Goal: Information Seeking & Learning: Learn about a topic

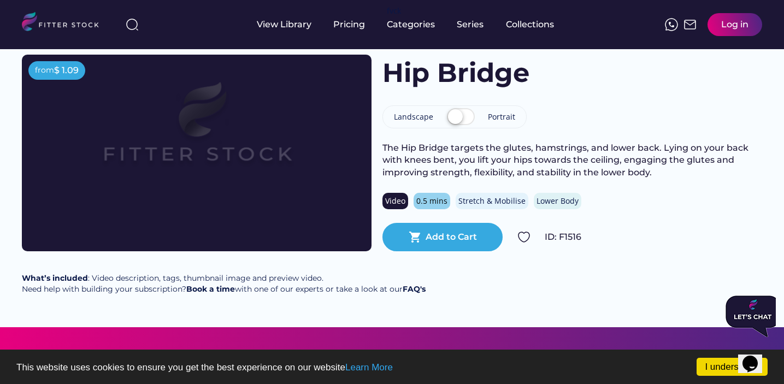
click at [392, 201] on div "Video" at bounding box center [395, 201] width 20 height 11
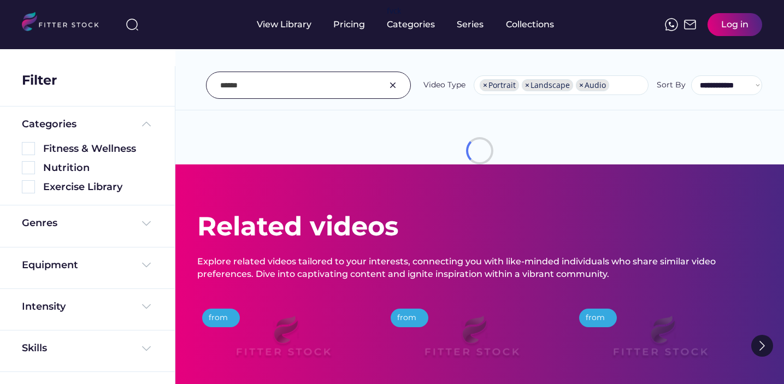
select select "**********"
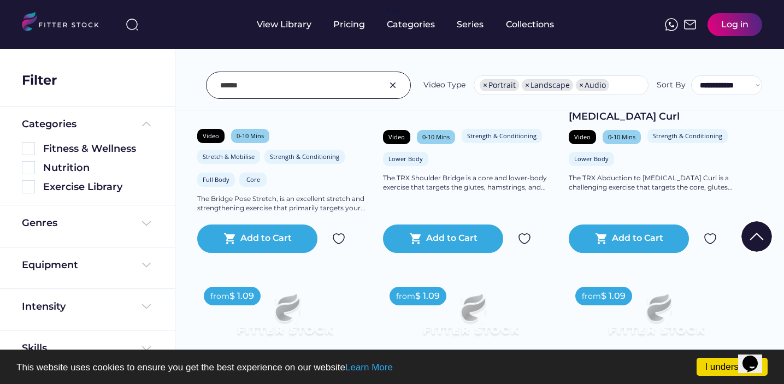
scroll to position [19, 0]
click at [244, 86] on input "input" at bounding box center [294, 85] width 149 height 23
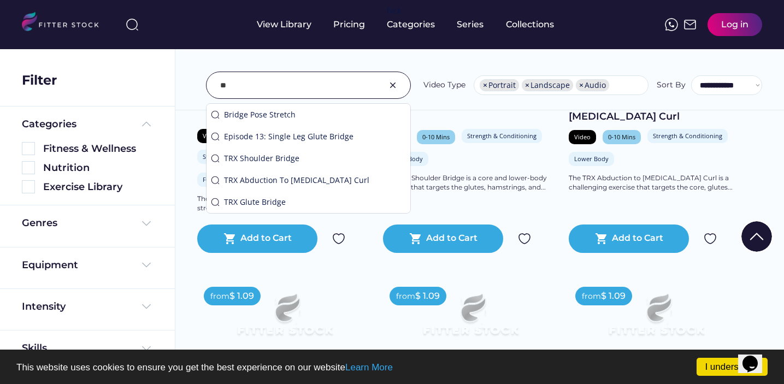
type input "*"
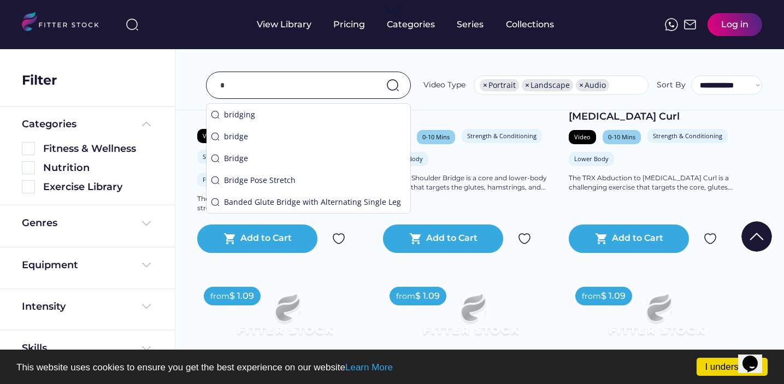
scroll to position [367, 0]
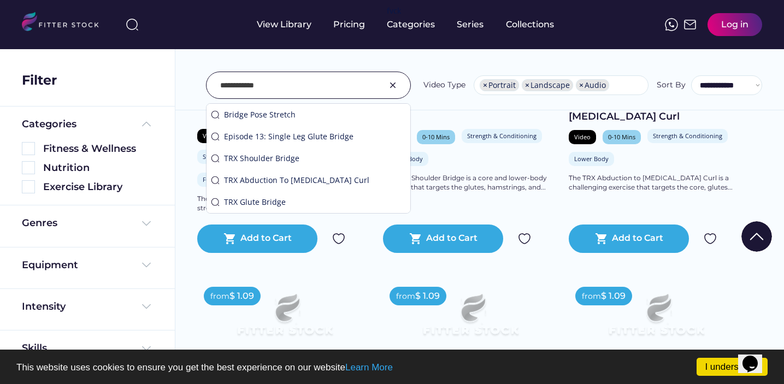
type input "**********"
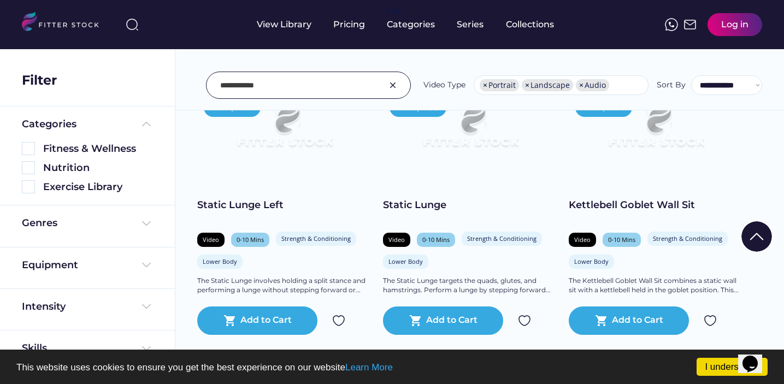
scroll to position [535, 0]
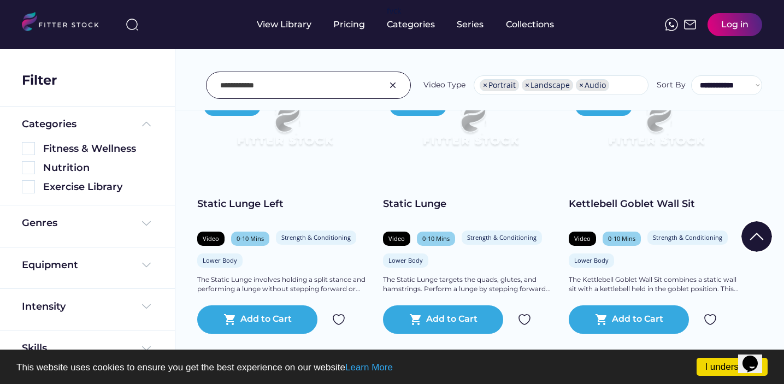
click at [473, 281] on div "The Static Lunge targets the quads, glutes, and hamstrings. Perform a lunge by …" at bounding box center [470, 284] width 175 height 19
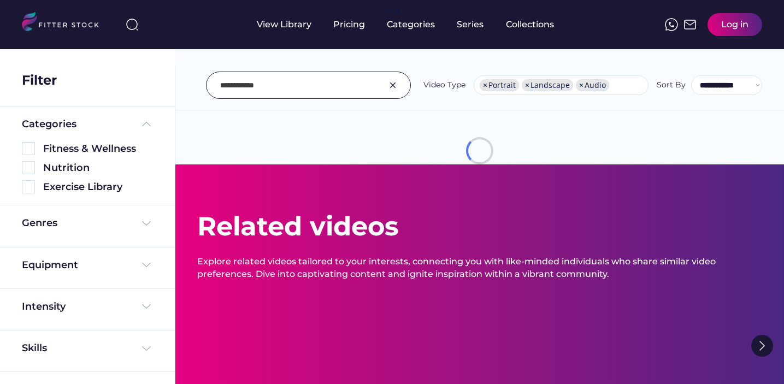
select select "**********"
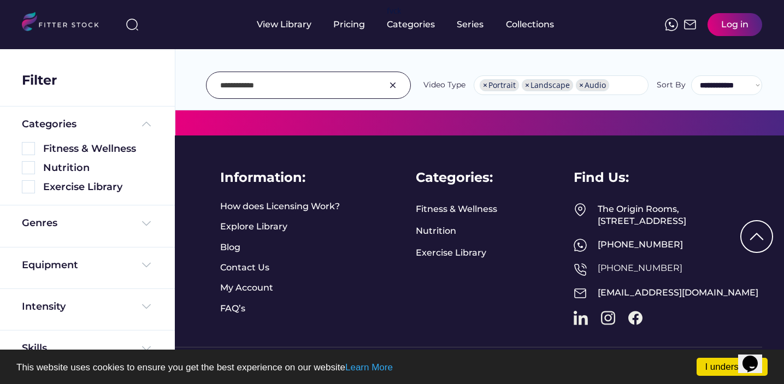
click at [313, 87] on input "input" at bounding box center [294, 85] width 149 height 23
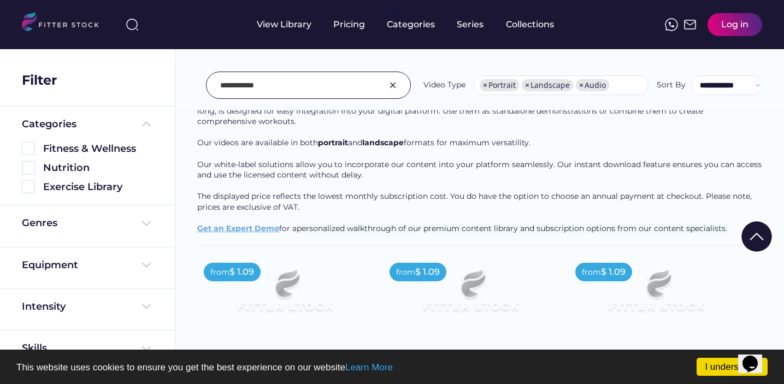
scroll to position [98, 0]
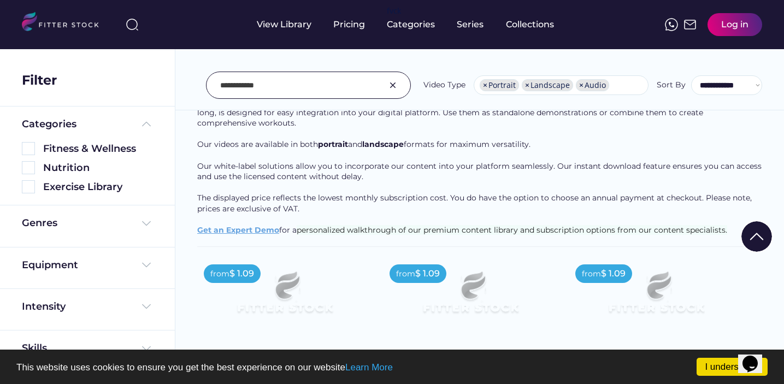
click at [264, 86] on input "input" at bounding box center [294, 85] width 149 height 23
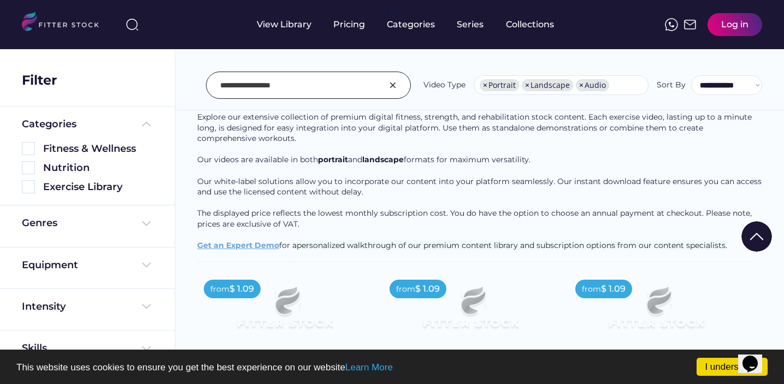
scroll to position [81, 0]
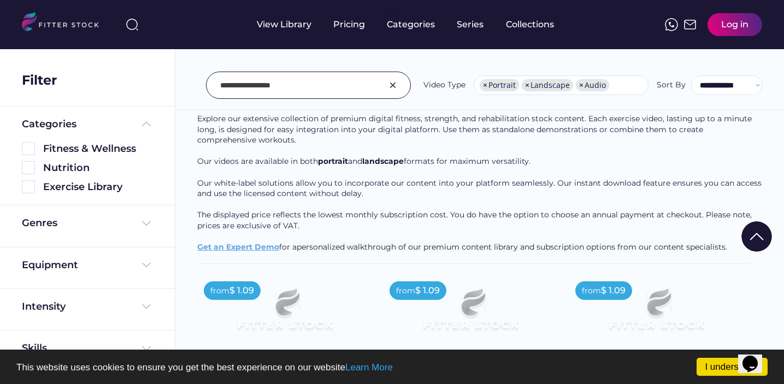
click at [281, 86] on input "input" at bounding box center [294, 85] width 149 height 23
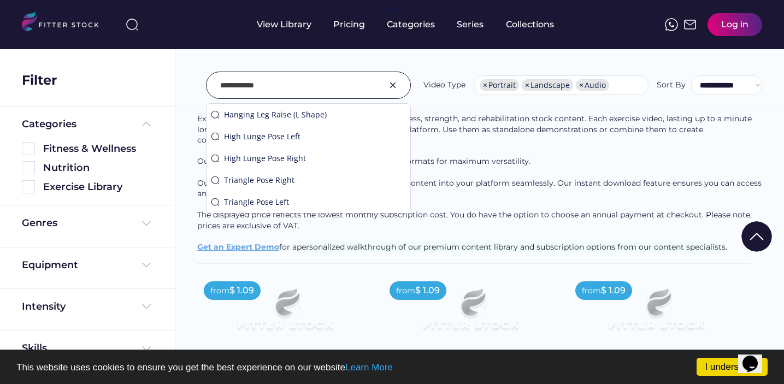
type input "**********"
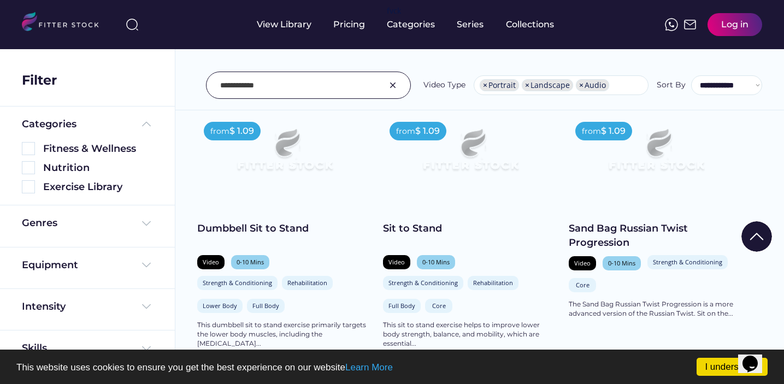
scroll to position [241, 0]
click at [473, 151] on img at bounding box center [470, 154] width 140 height 79
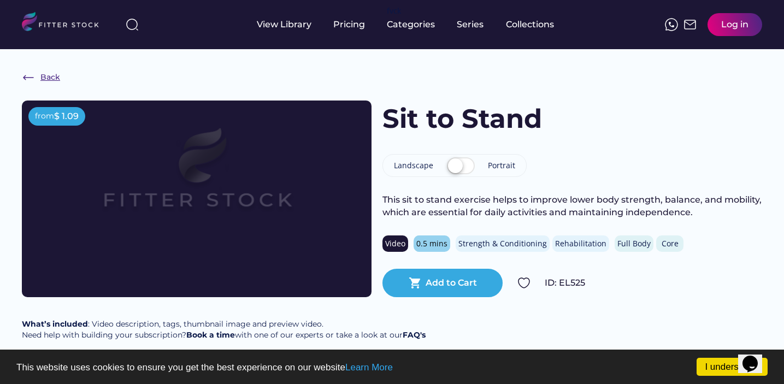
click at [27, 75] on img at bounding box center [28, 77] width 13 height 13
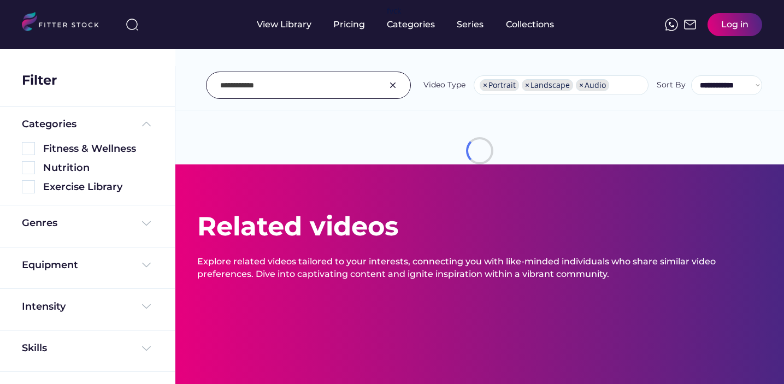
select select "**********"
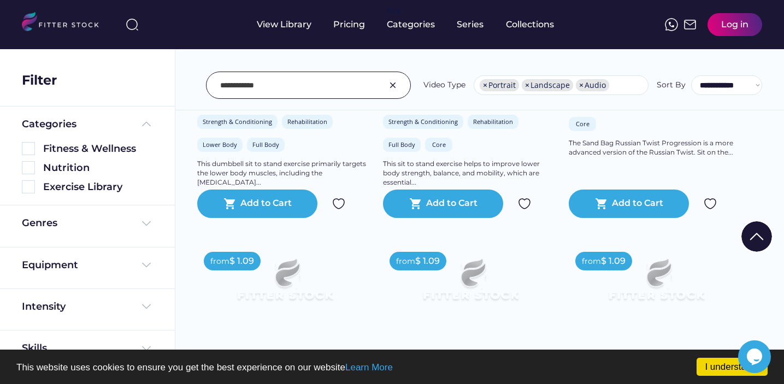
scroll to position [414, 0]
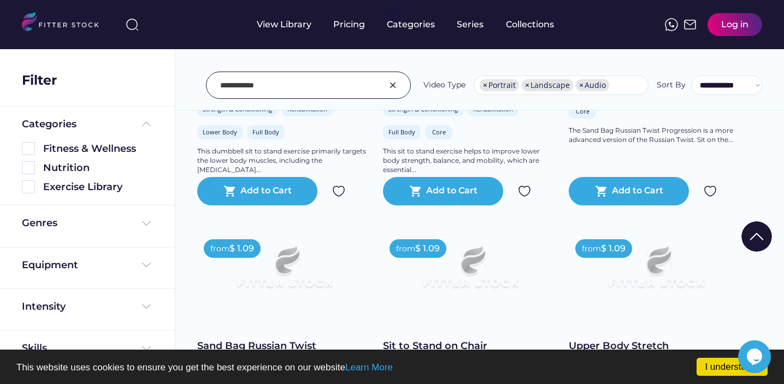
click at [477, 275] on img at bounding box center [470, 272] width 140 height 79
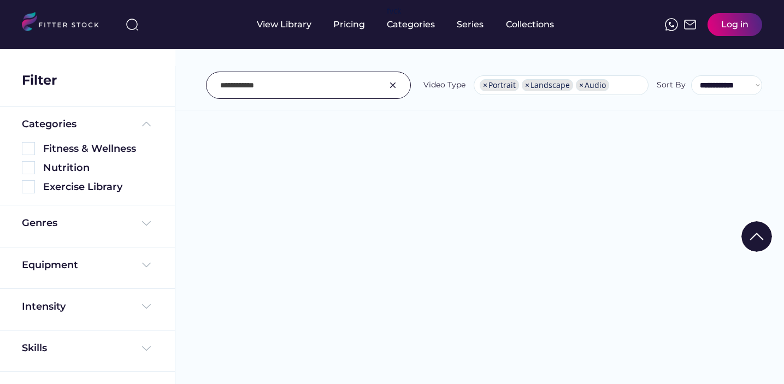
select select "**********"
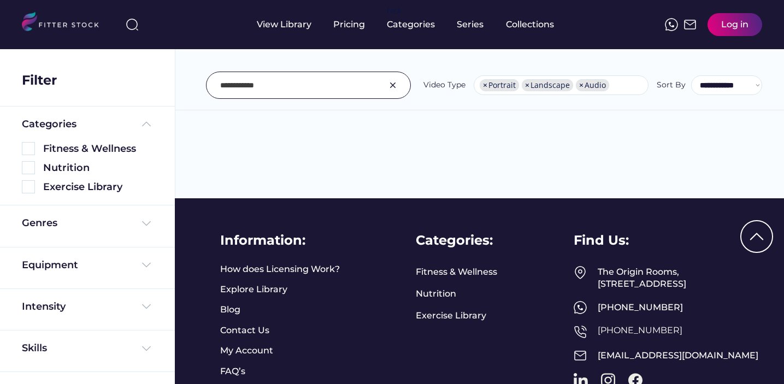
scroll to position [19, 0]
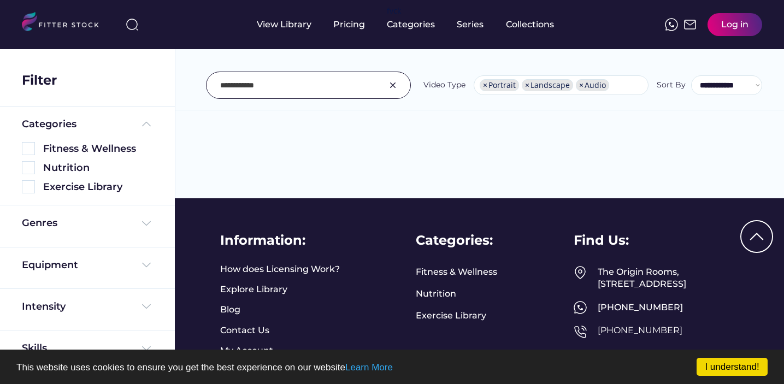
click at [264, 87] on input "input" at bounding box center [294, 85] width 149 height 23
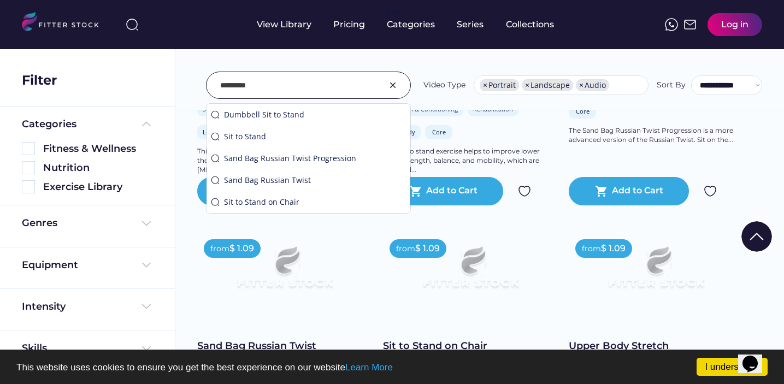
scroll to position [0, 0]
type input "*"
type input "**********"
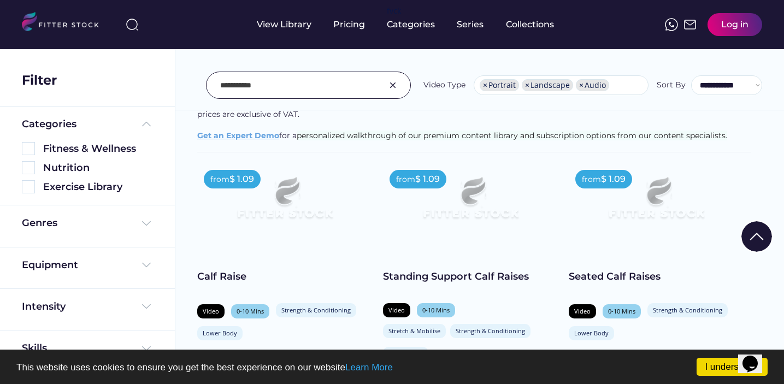
scroll to position [203, 0]
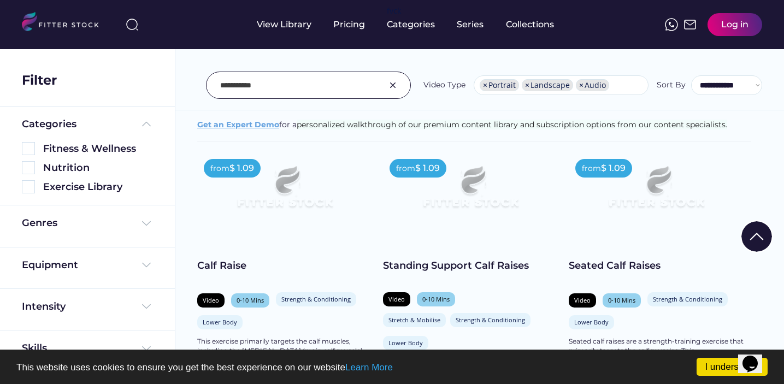
click at [484, 193] on img at bounding box center [470, 191] width 140 height 79
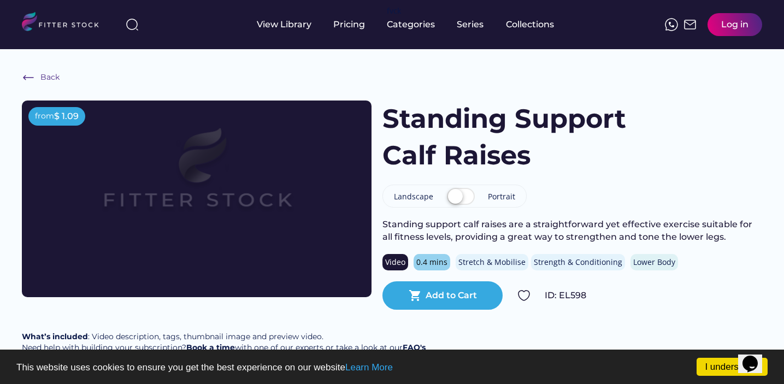
click at [28, 76] on img at bounding box center [28, 77] width 13 height 13
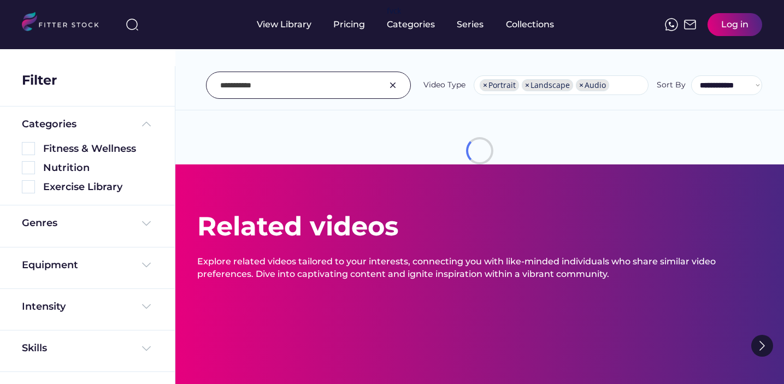
select select "**********"
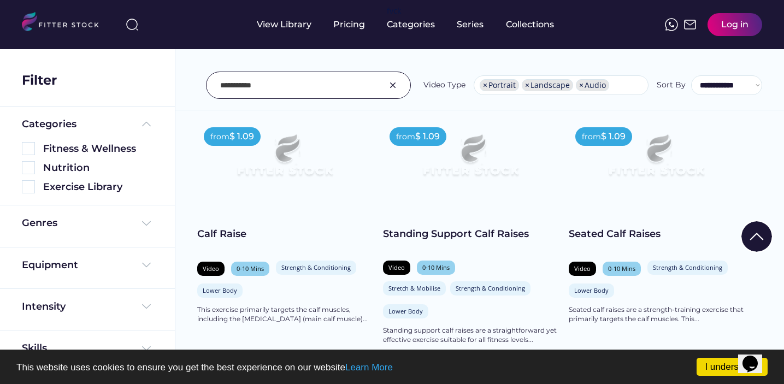
scroll to position [234, 0]
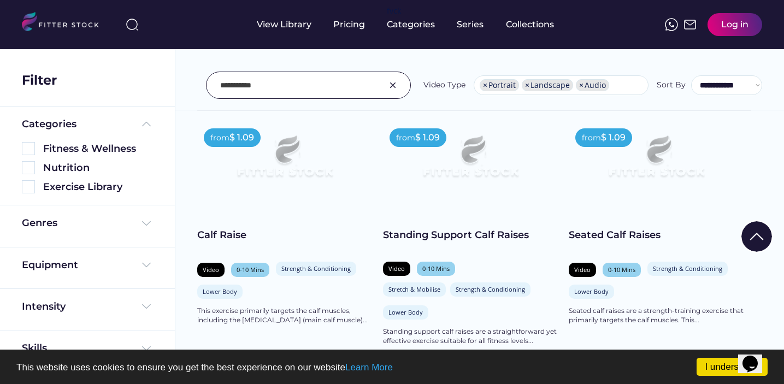
click at [656, 175] on img at bounding box center [656, 161] width 140 height 79
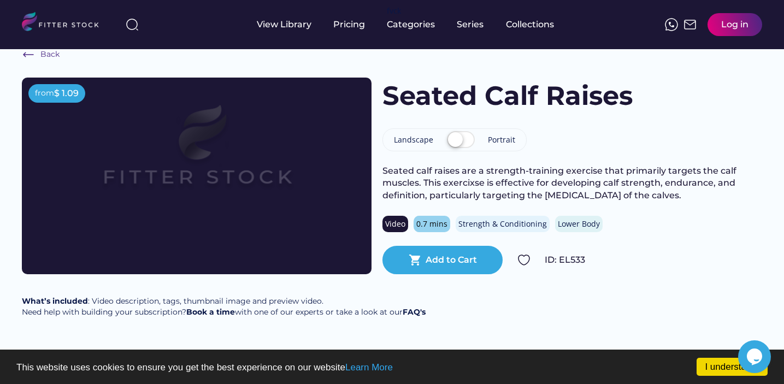
scroll to position [34, 0]
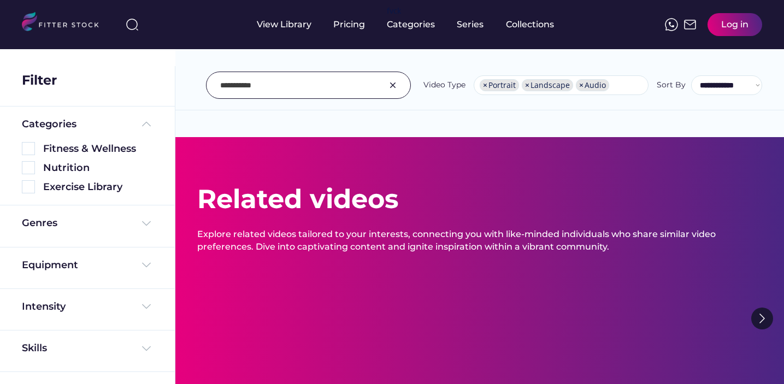
select select "**********"
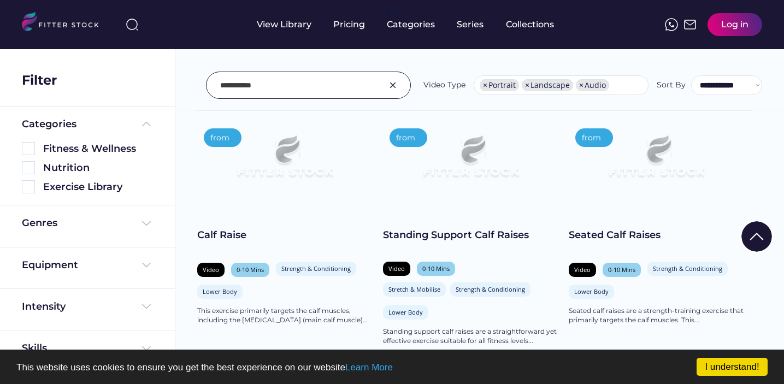
drag, startPoint x: 229, startPoint y: 87, endPoint x: 222, endPoint y: 87, distance: 7.1
click at [222, 87] on input "input" at bounding box center [294, 85] width 149 height 23
type input "*"
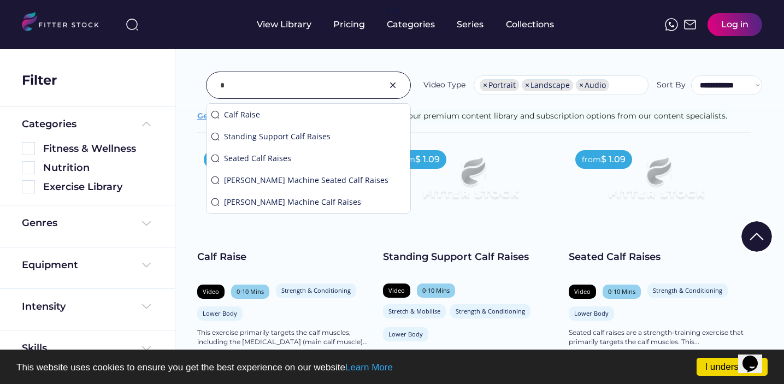
scroll to position [234, 0]
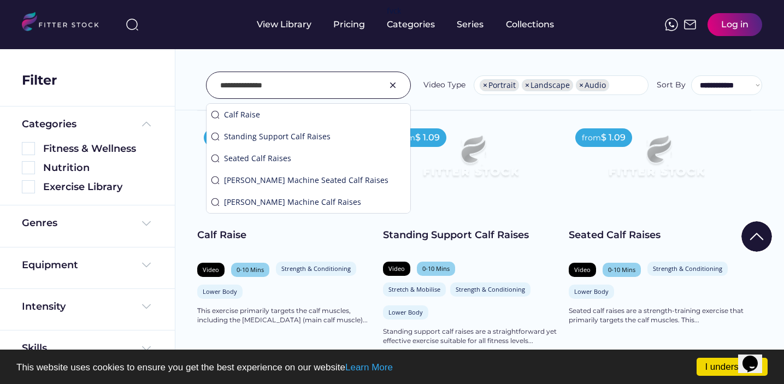
type input "**********"
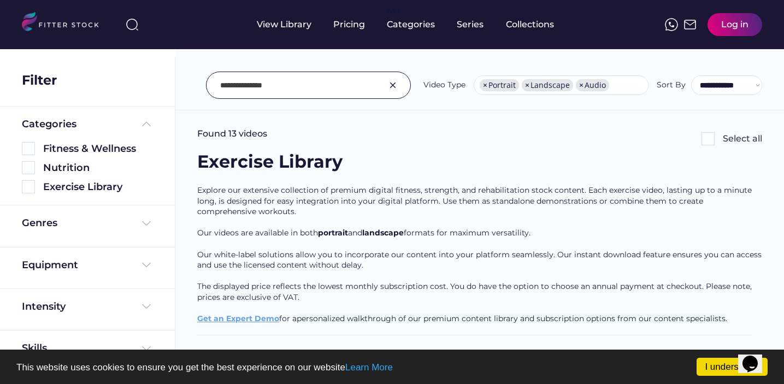
scroll to position [0, 0]
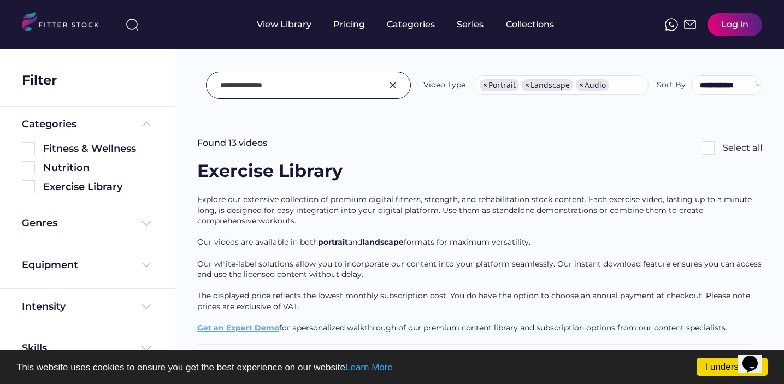
drag, startPoint x: 281, startPoint y: 85, endPoint x: 221, endPoint y: 86, distance: 60.1
click at [221, 86] on input "input" at bounding box center [294, 85] width 149 height 23
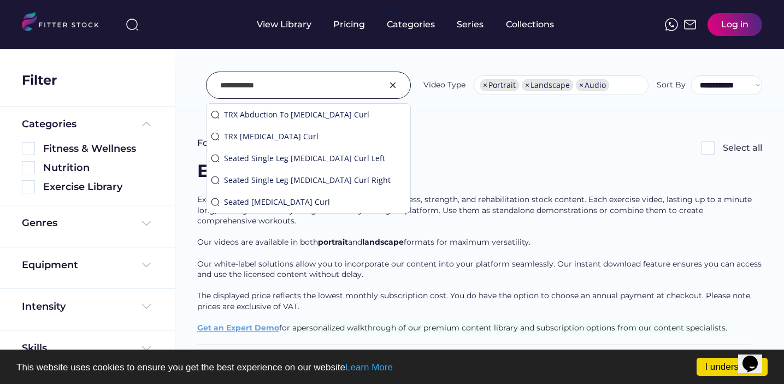
type input "**********"
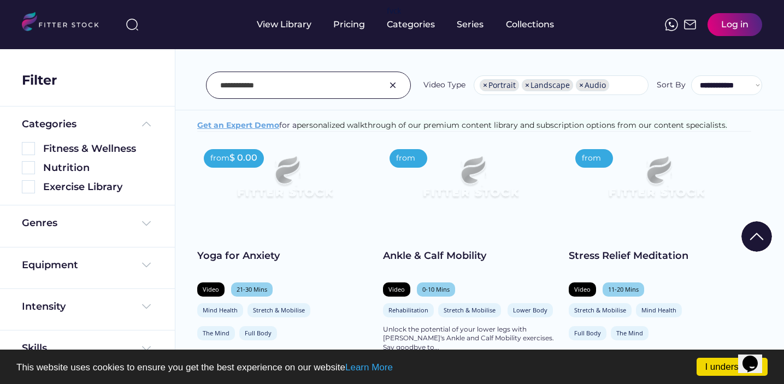
scroll to position [187, 0]
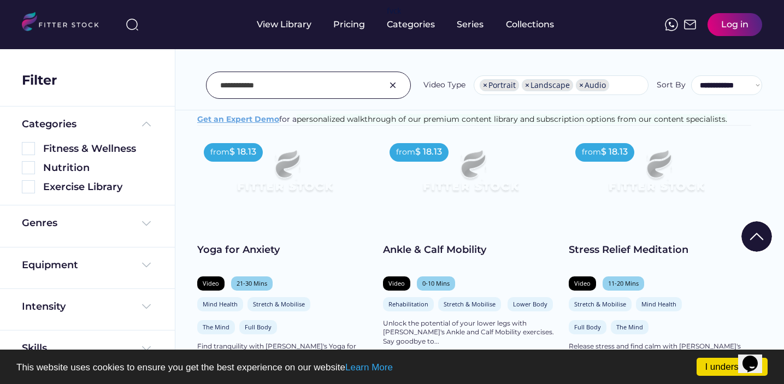
click at [474, 179] on img at bounding box center [470, 176] width 140 height 79
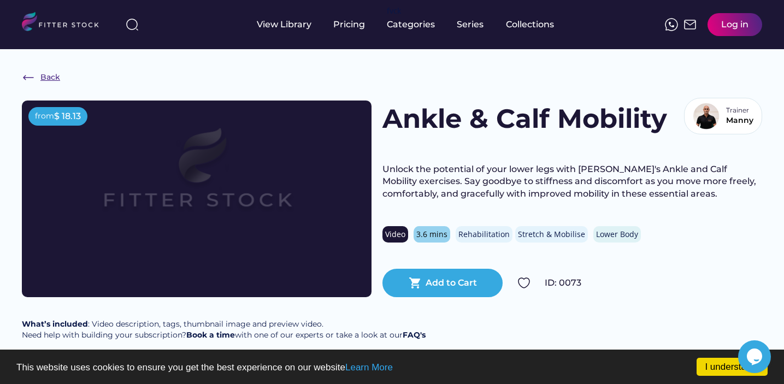
click at [31, 74] on img at bounding box center [28, 77] width 13 height 13
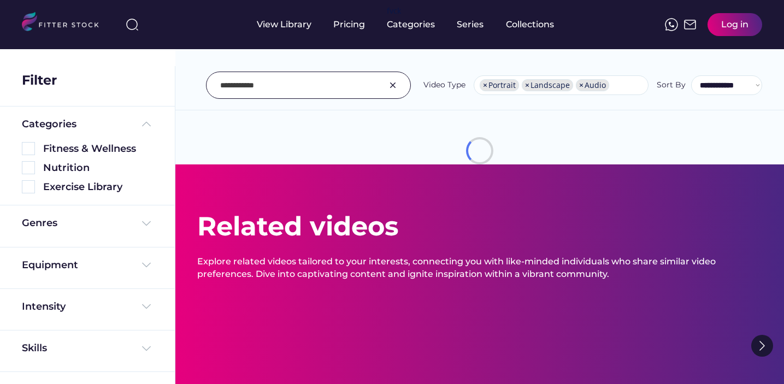
select select "**********"
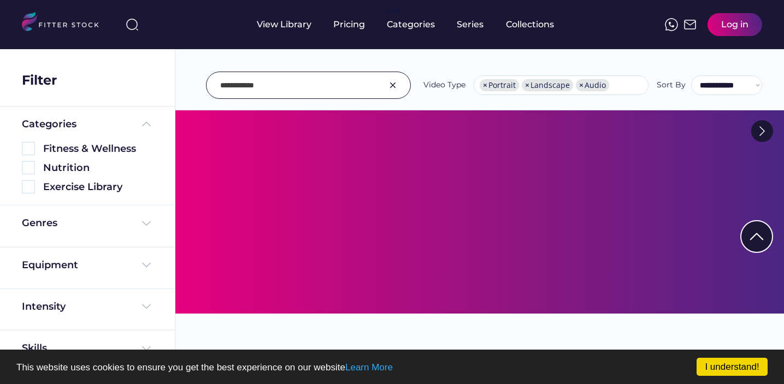
click at [240, 89] on input "input" at bounding box center [294, 85] width 149 height 23
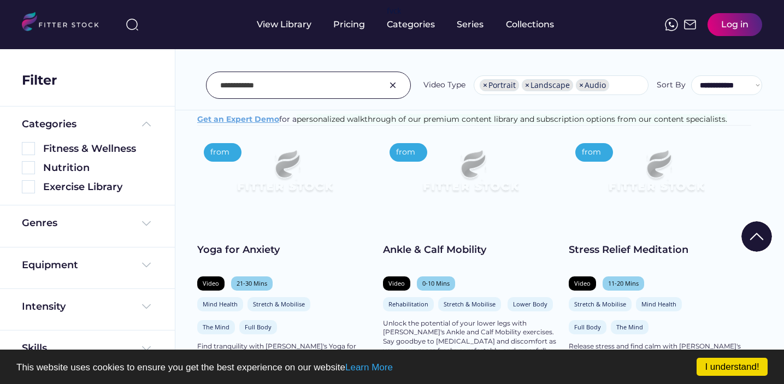
scroll to position [3923, 0]
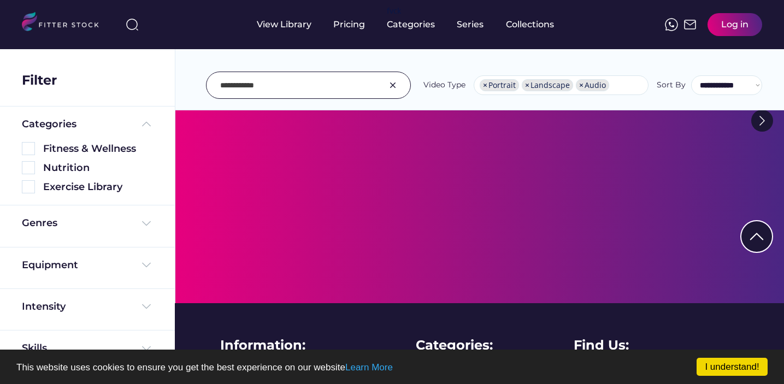
click at [234, 85] on input "input" at bounding box center [294, 85] width 149 height 23
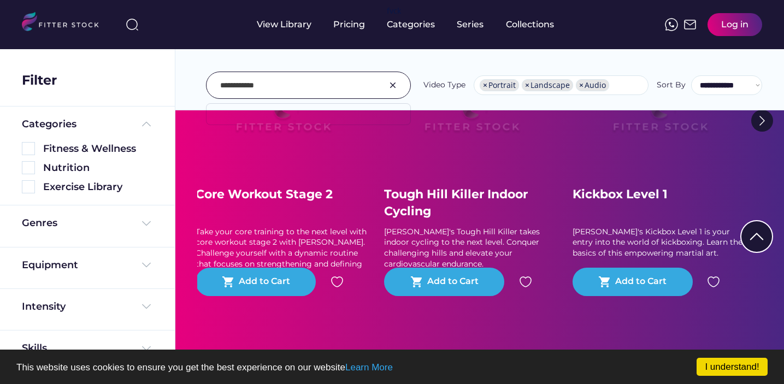
click at [233, 85] on input "input" at bounding box center [294, 85] width 149 height 23
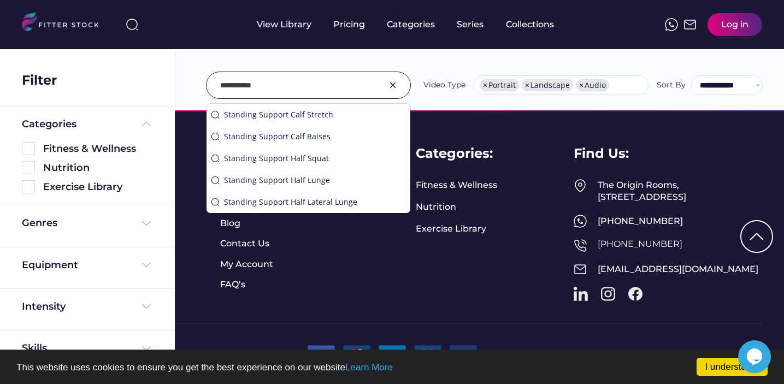
scroll to position [210, 0]
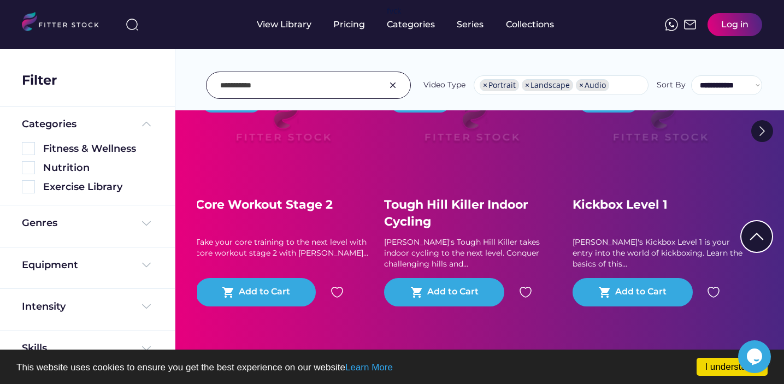
click at [261, 86] on input "input" at bounding box center [294, 85] width 149 height 23
type input "*"
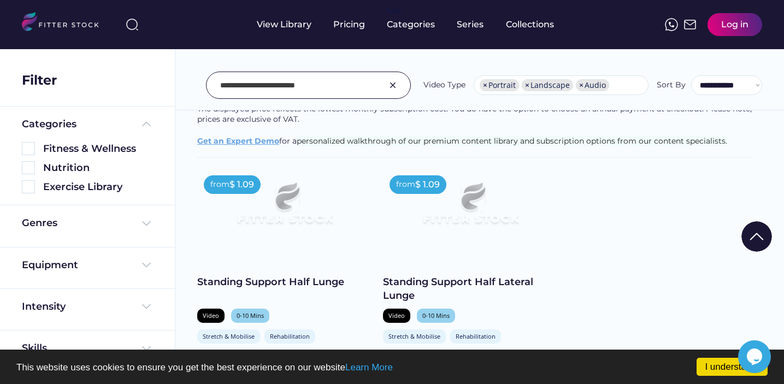
scroll to position [697, 0]
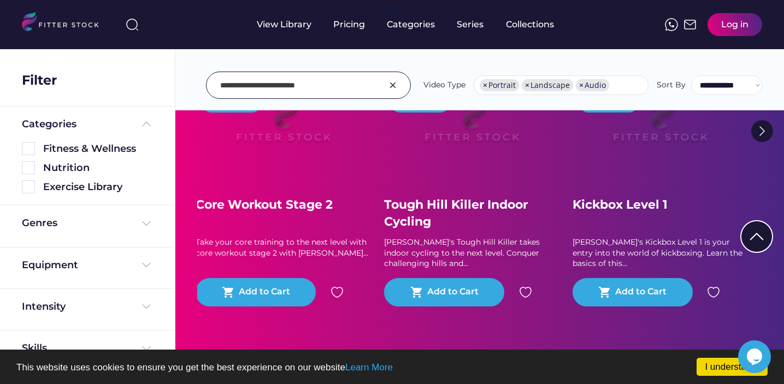
click at [228, 87] on input "input" at bounding box center [294, 85] width 149 height 23
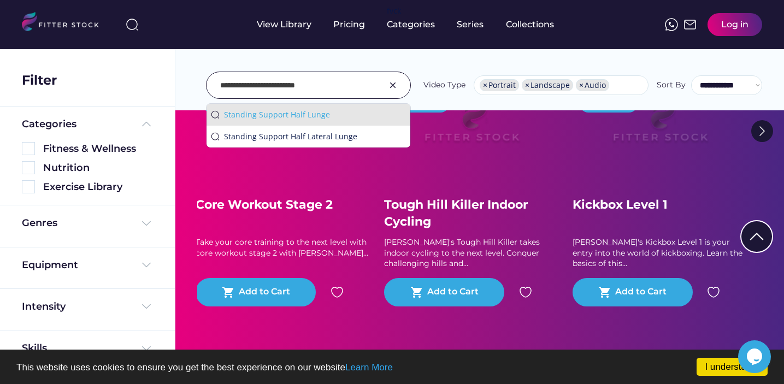
click at [272, 115] on div "Standing Support Half Lunge" at bounding box center [315, 114] width 182 height 11
type input "**********"
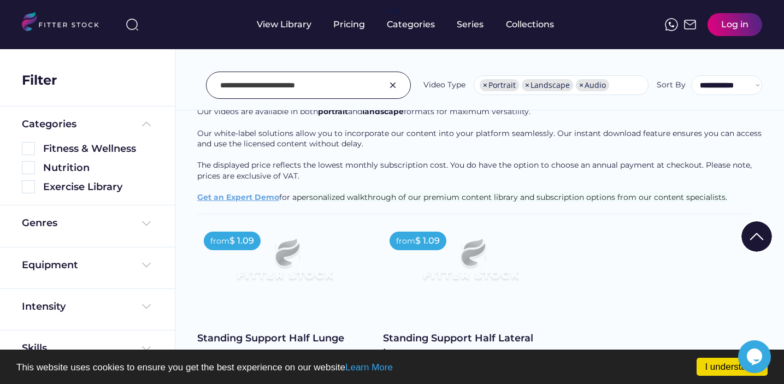
scroll to position [194, 0]
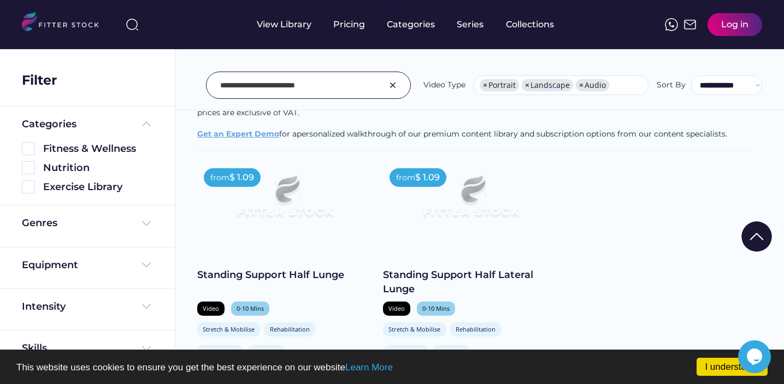
click at [303, 199] on img at bounding box center [285, 201] width 140 height 79
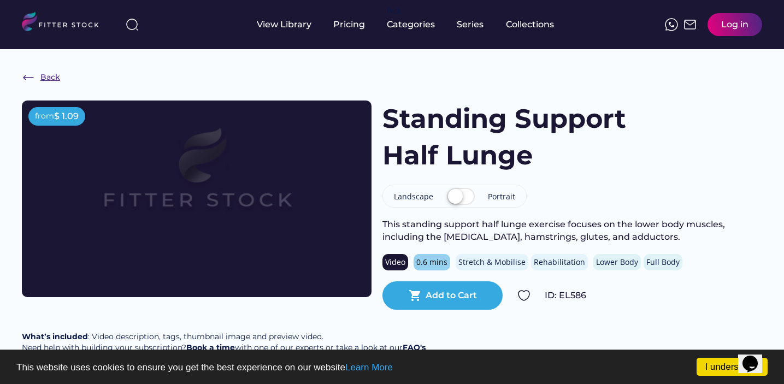
click at [32, 75] on img at bounding box center [28, 77] width 13 height 13
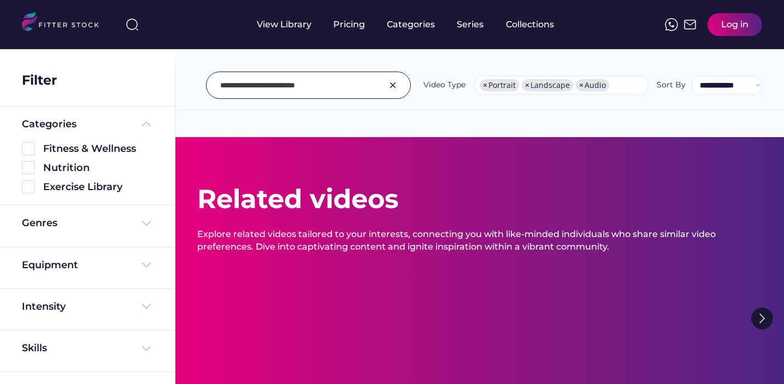
select select "**********"
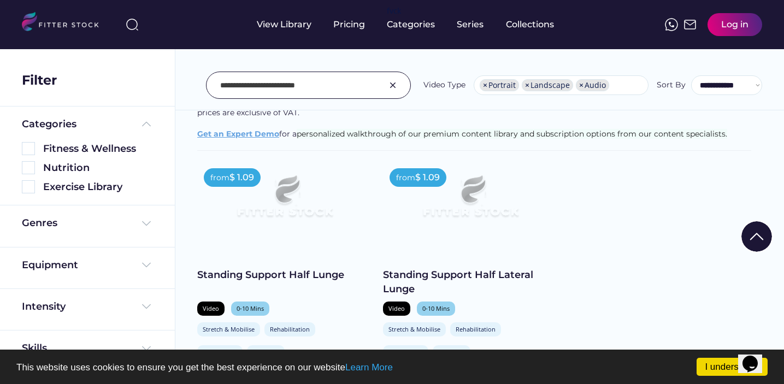
drag, startPoint x: 326, startPoint y: 87, endPoint x: 285, endPoint y: 86, distance: 40.4
click at [285, 86] on input "input" at bounding box center [294, 85] width 149 height 23
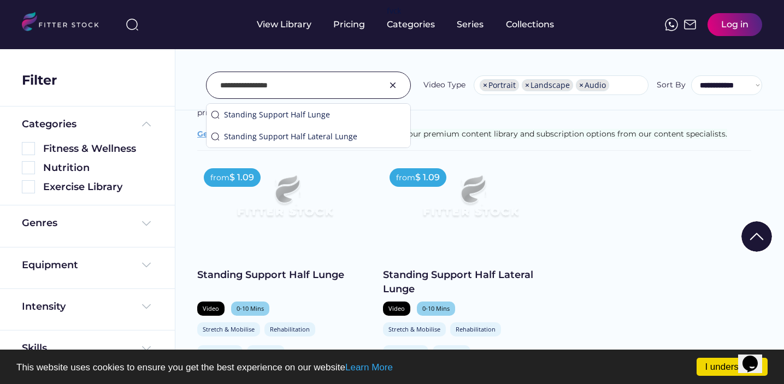
type input "**********"
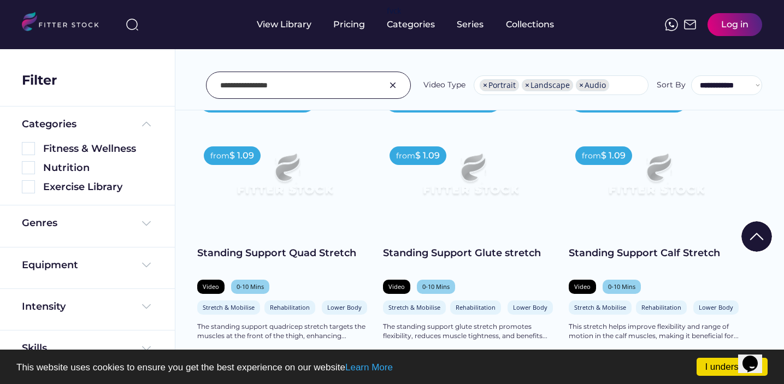
scroll to position [496, 0]
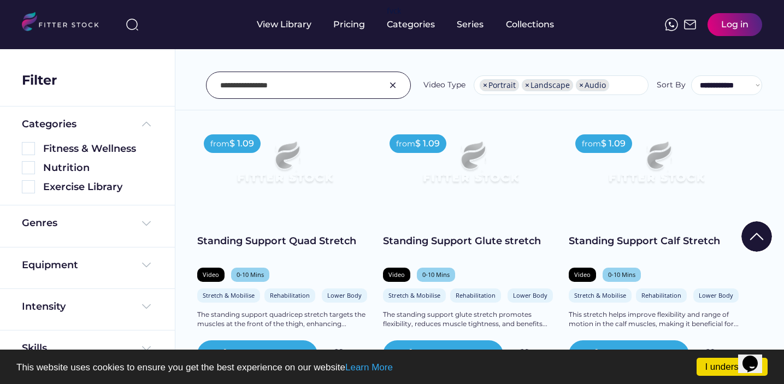
click at [665, 174] on img at bounding box center [656, 167] width 140 height 79
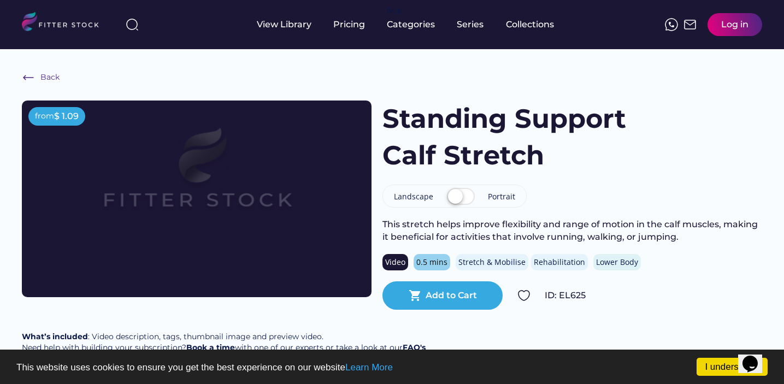
click at [31, 76] on img at bounding box center [28, 77] width 13 height 13
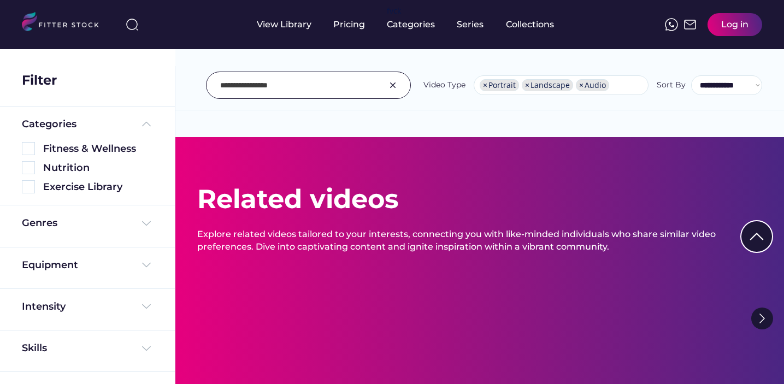
select select "**********"
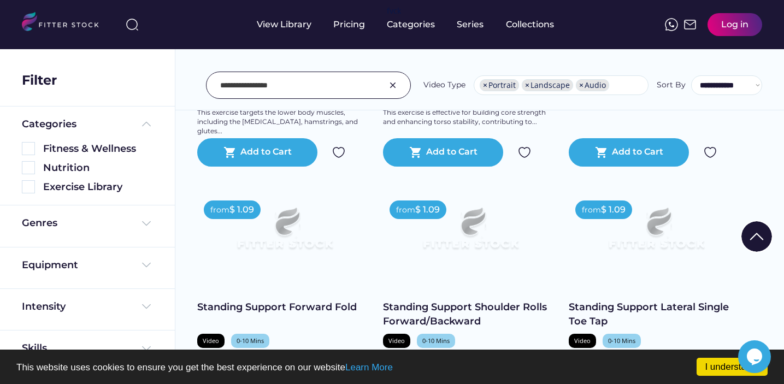
scroll to position [2822, 0]
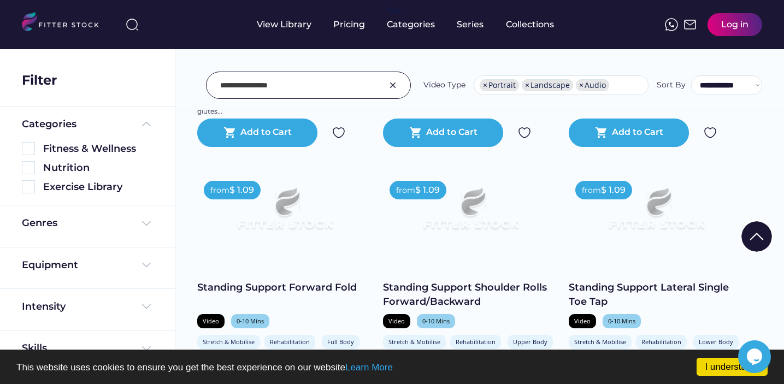
click at [671, 222] on img at bounding box center [656, 213] width 140 height 79
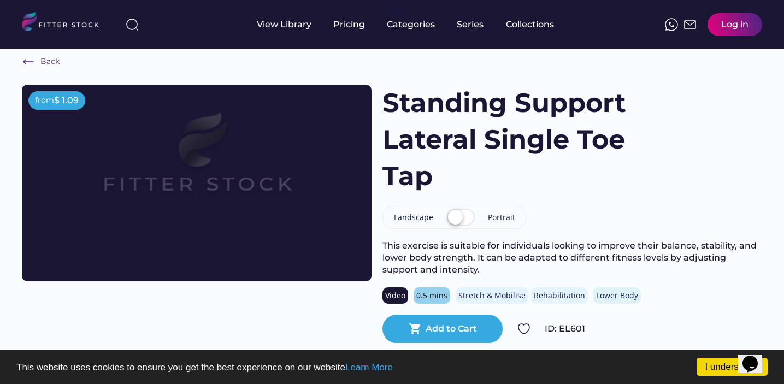
scroll to position [16, 0]
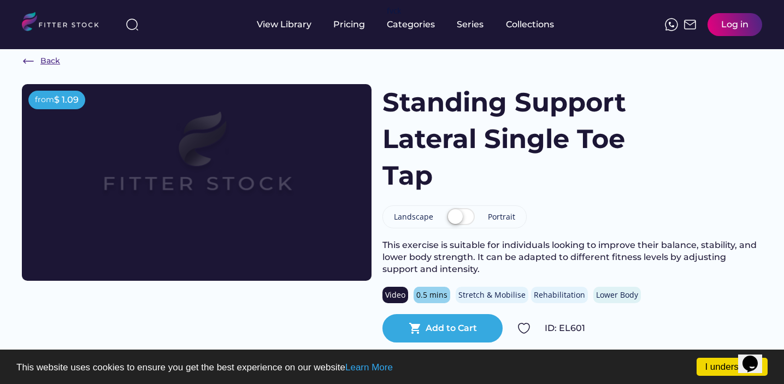
click at [32, 58] on img at bounding box center [28, 61] width 13 height 13
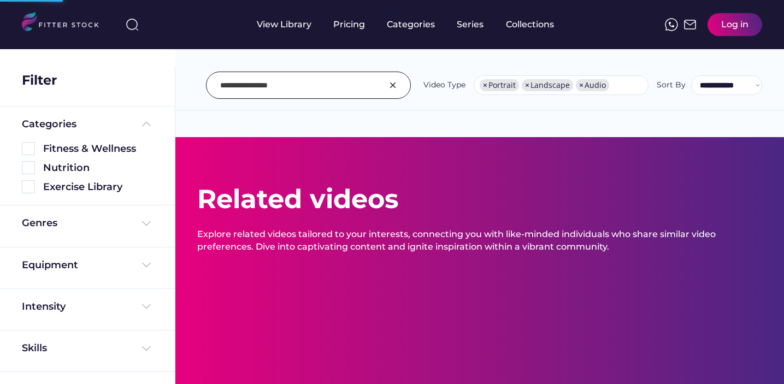
select select "**********"
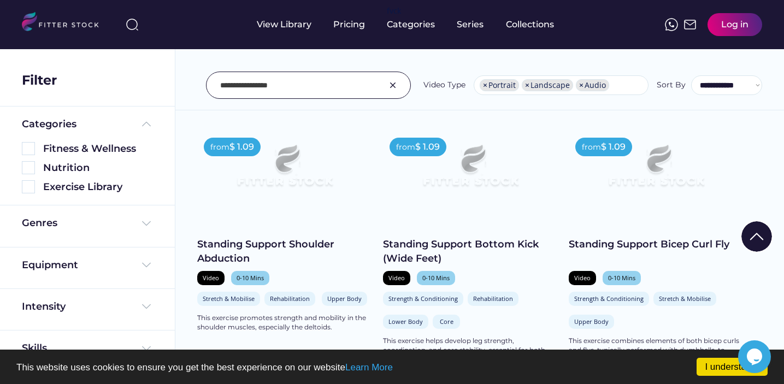
scroll to position [3431, 0]
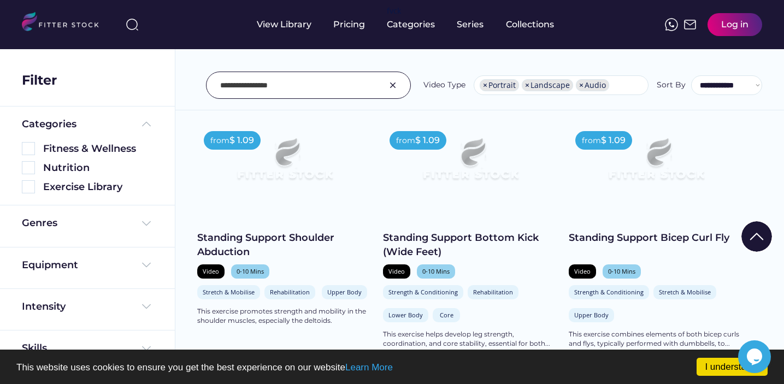
click at [481, 178] on img at bounding box center [470, 164] width 140 height 79
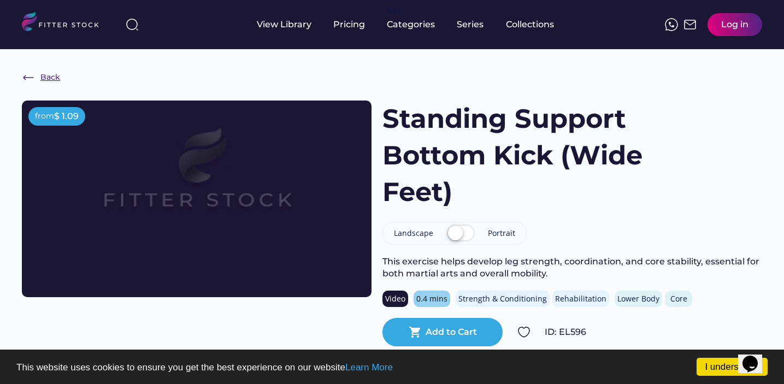
click at [34, 78] on img at bounding box center [28, 77] width 13 height 13
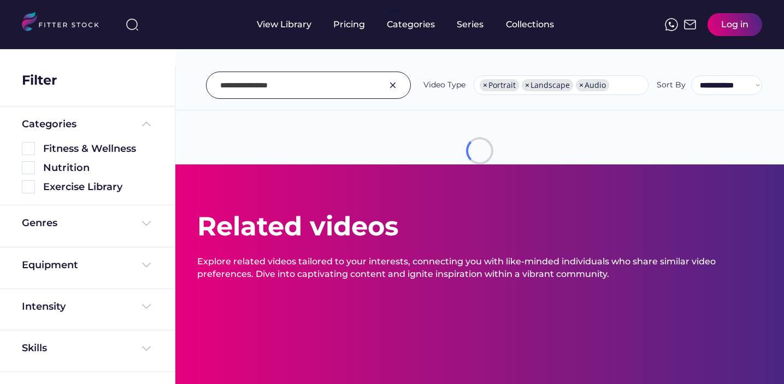
select select "**********"
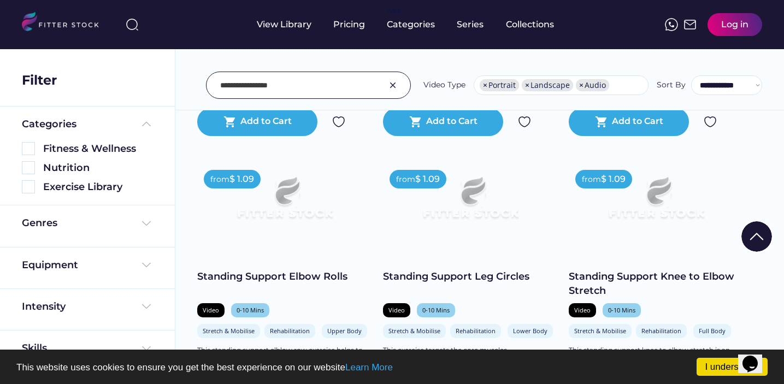
scroll to position [3975, 0]
click at [463, 204] on img at bounding box center [470, 202] width 140 height 79
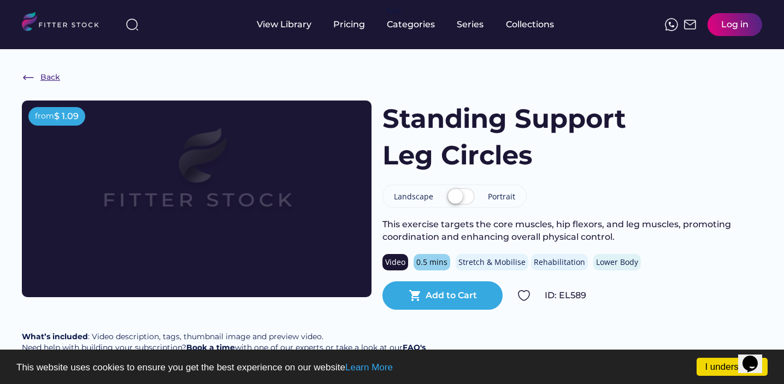
click at [49, 76] on div "Back" at bounding box center [50, 77] width 20 height 11
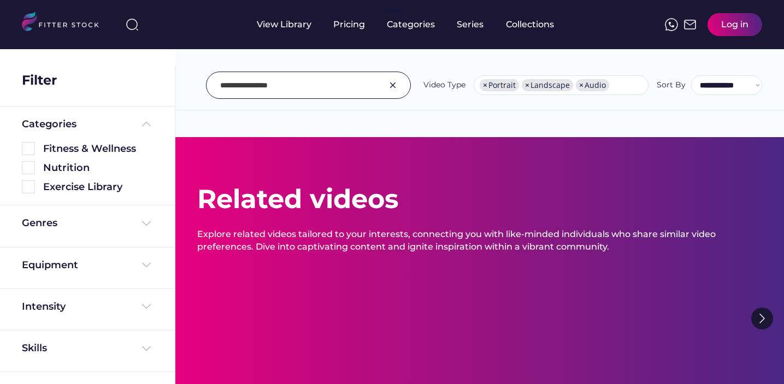
select select "**********"
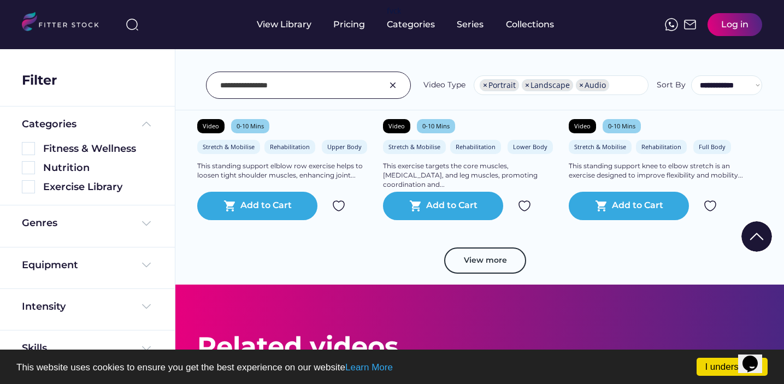
scroll to position [4160, 0]
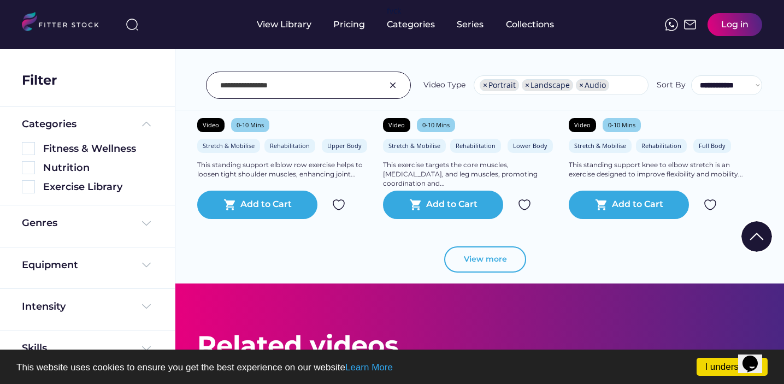
click at [484, 257] on button "View more" at bounding box center [485, 259] width 82 height 26
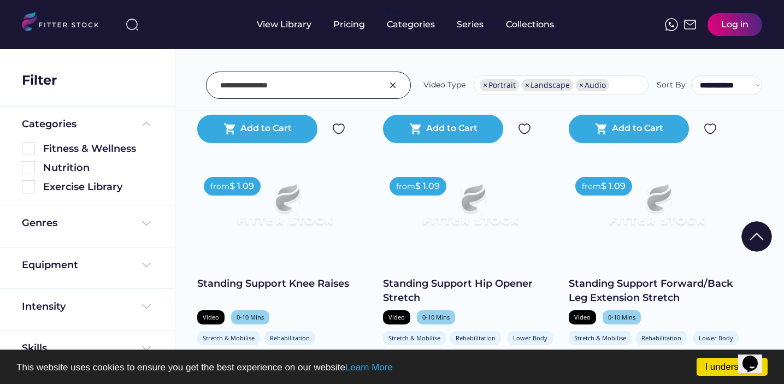
scroll to position [4819, 0]
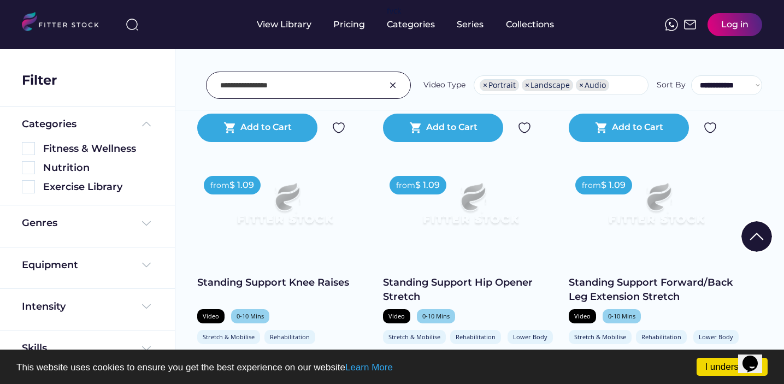
click at [473, 217] on img at bounding box center [470, 208] width 140 height 79
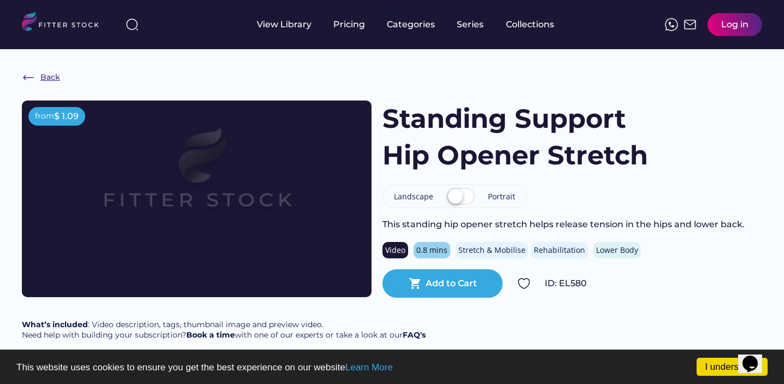
click at [43, 79] on div "Back" at bounding box center [50, 77] width 20 height 11
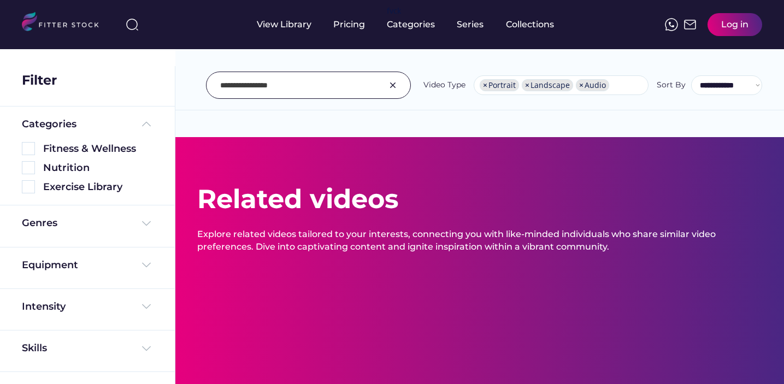
select select "**********"
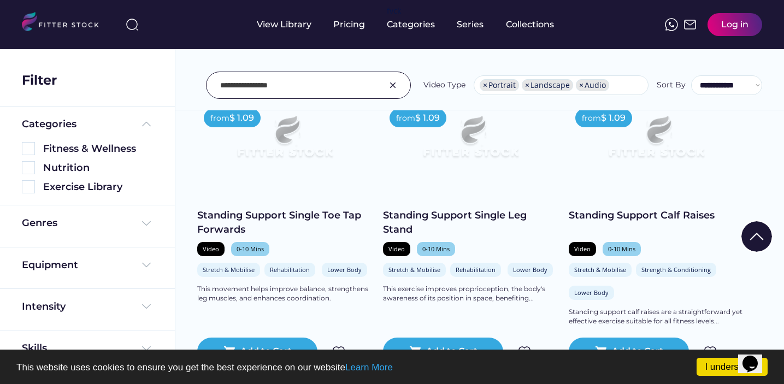
scroll to position [3164, 0]
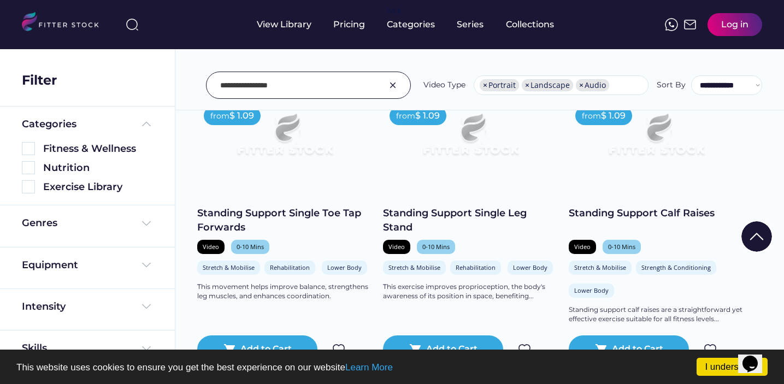
drag, startPoint x: 284, startPoint y: 88, endPoint x: 221, endPoint y: 86, distance: 62.8
click at [221, 86] on input "input" at bounding box center [294, 85] width 149 height 23
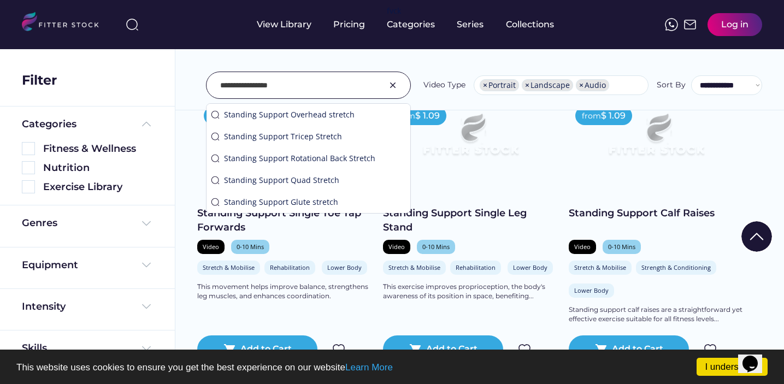
type input "**********"
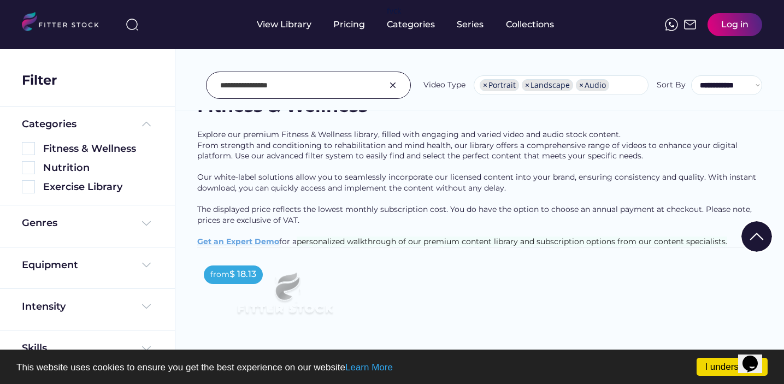
scroll to position [57, 0]
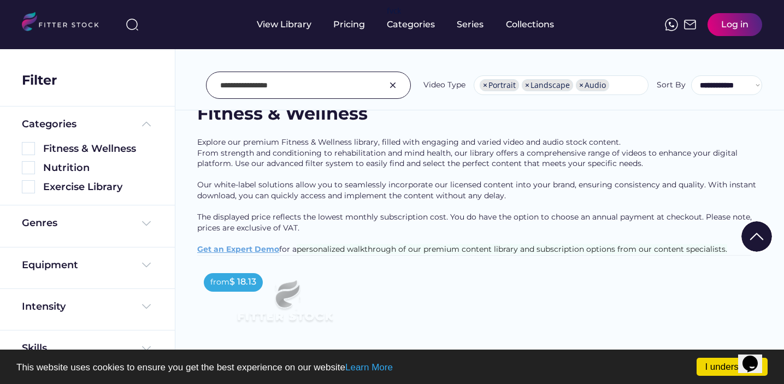
drag, startPoint x: 291, startPoint y: 90, endPoint x: 221, endPoint y: 88, distance: 69.4
click at [221, 88] on input "input" at bounding box center [294, 85] width 149 height 23
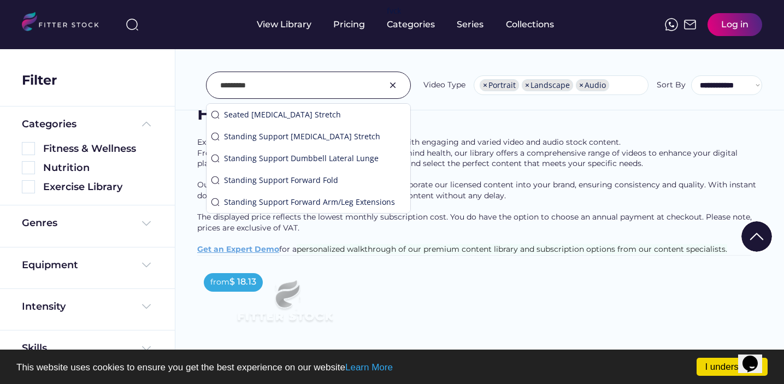
type input "*********"
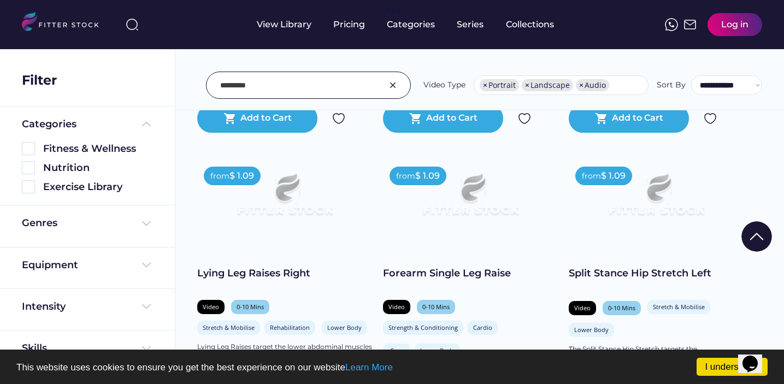
scroll to position [1859, 0]
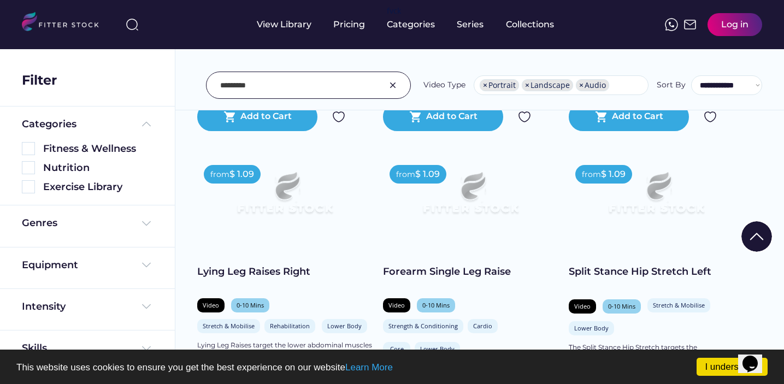
click at [284, 229] on img at bounding box center [285, 197] width 140 height 79
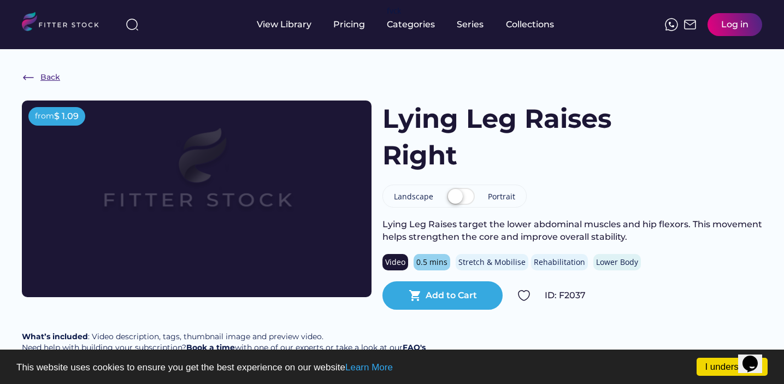
click at [44, 77] on div "Back" at bounding box center [50, 77] width 20 height 11
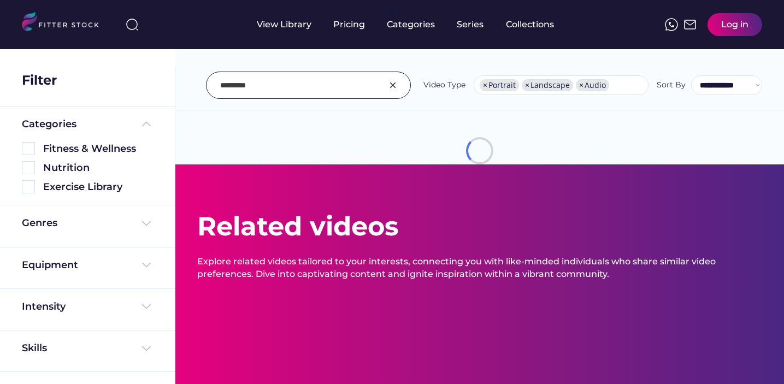
select select "**********"
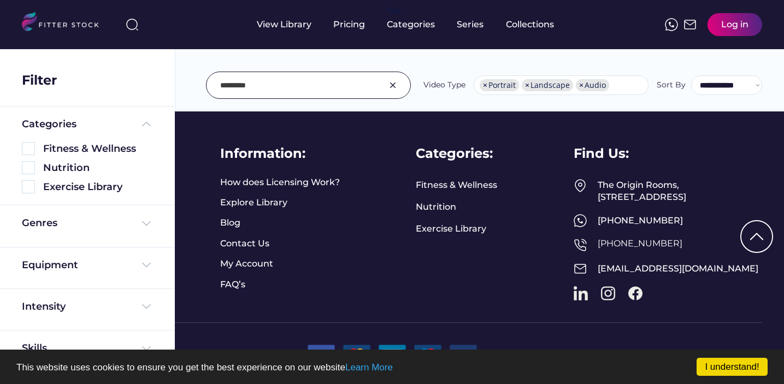
click at [257, 89] on input "input" at bounding box center [294, 85] width 149 height 23
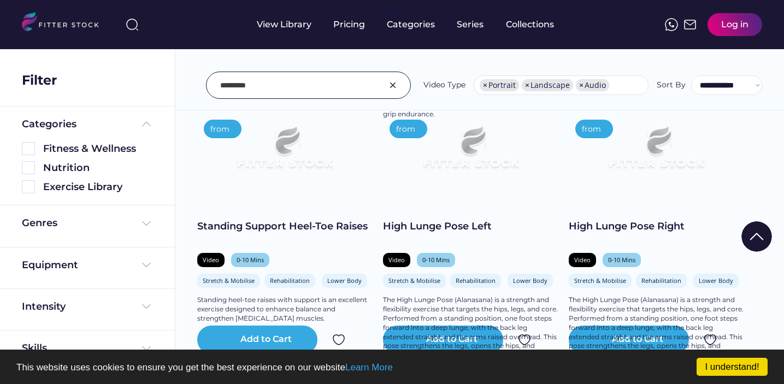
click at [250, 85] on input "input" at bounding box center [294, 85] width 149 height 23
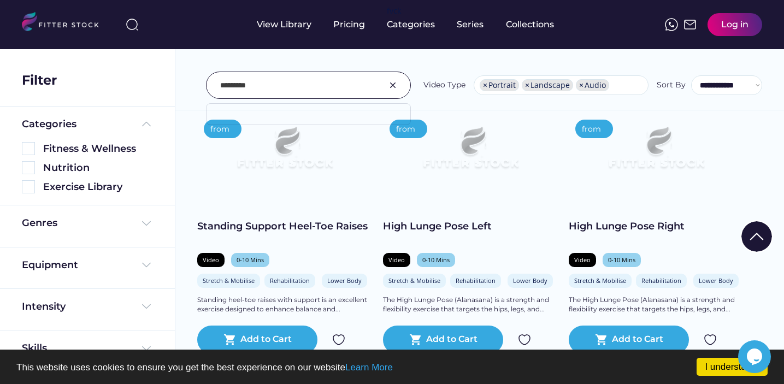
scroll to position [0, 0]
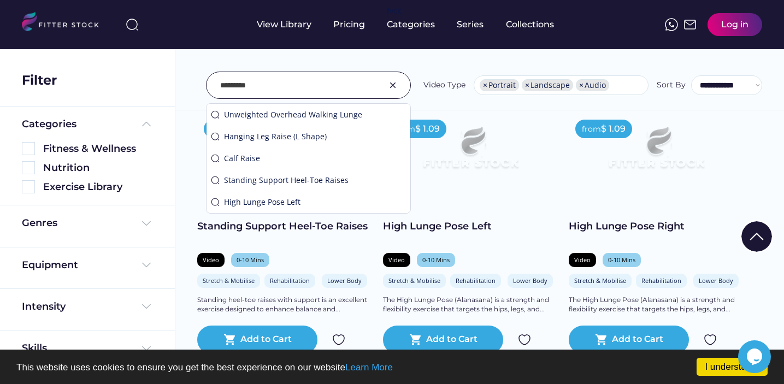
click at [522, 247] on h2 "High Lunge Pose Left" at bounding box center [470, 234] width 175 height 28
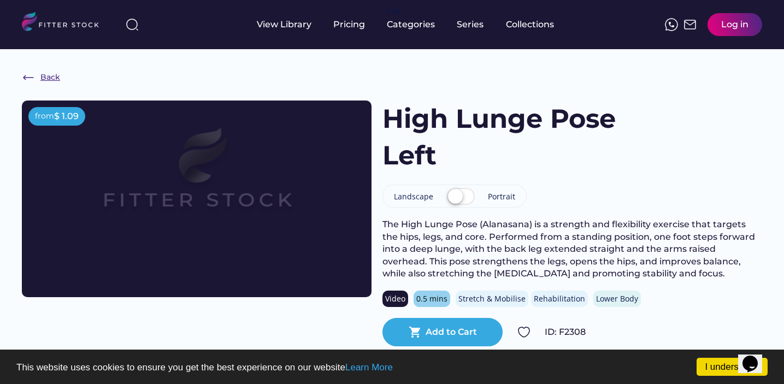
click at [48, 77] on div "Back" at bounding box center [50, 77] width 20 height 11
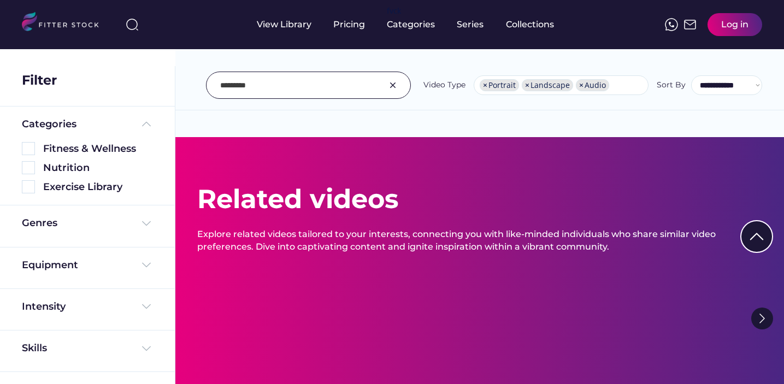
select select "**********"
click at [285, 84] on input "input" at bounding box center [294, 85] width 149 height 23
click at [250, 86] on input "input" at bounding box center [294, 85] width 149 height 23
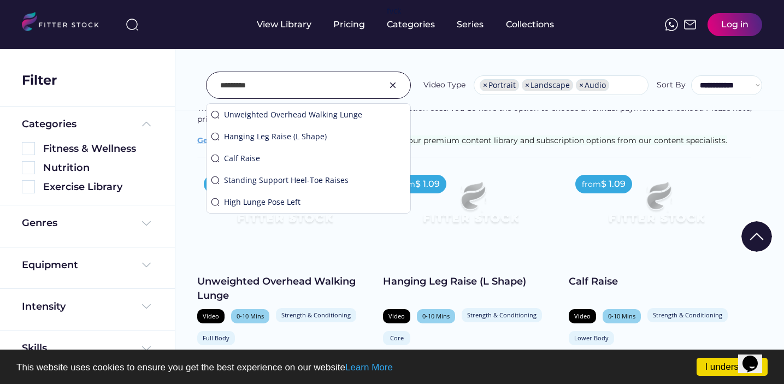
scroll to position [194, 0]
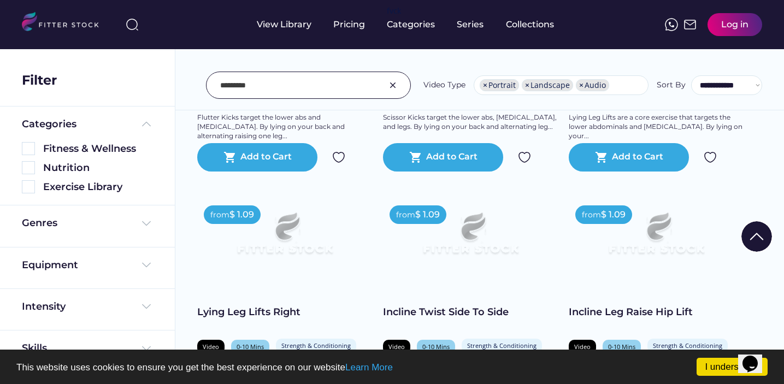
scroll to position [4013, 0]
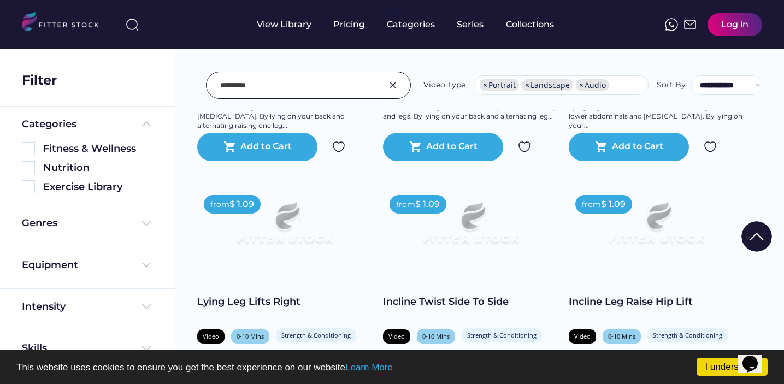
click at [287, 238] on img at bounding box center [285, 227] width 140 height 79
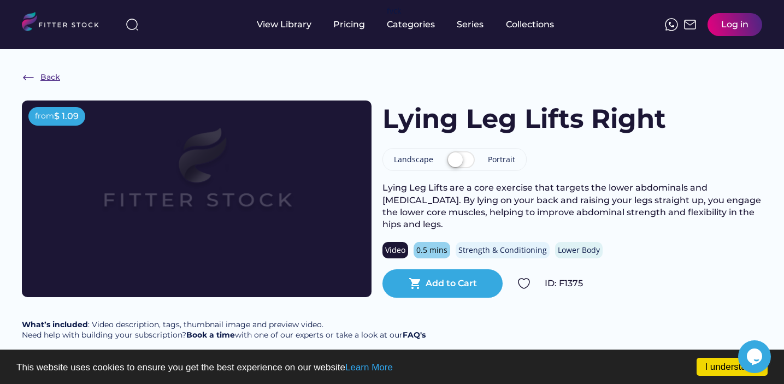
click at [30, 75] on img at bounding box center [28, 77] width 13 height 13
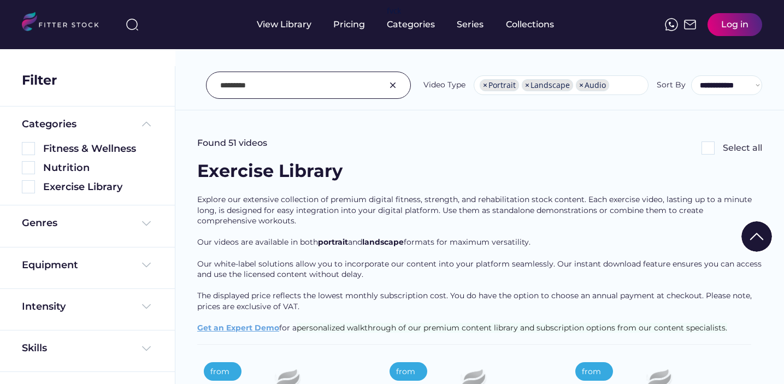
select select "**********"
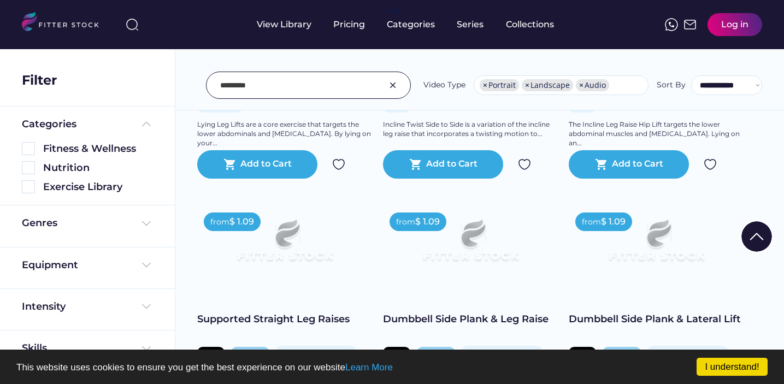
scroll to position [4262, 0]
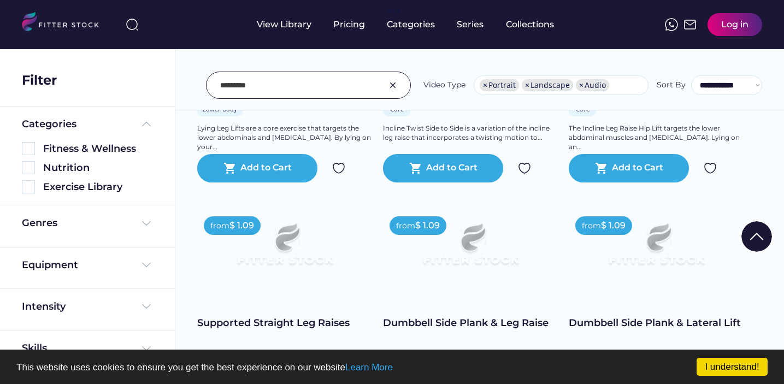
click at [261, 85] on input "input" at bounding box center [294, 85] width 149 height 23
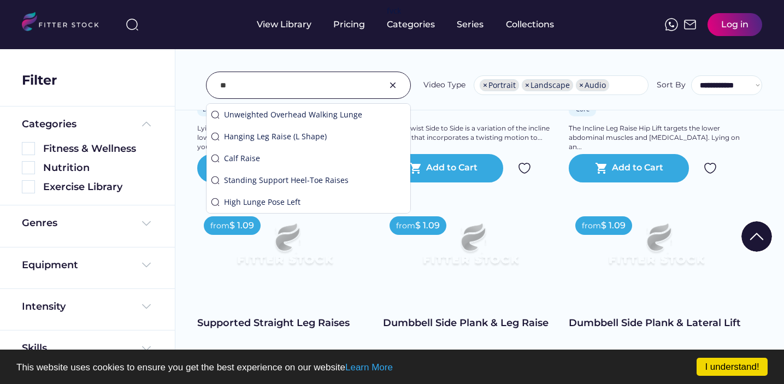
type input "*"
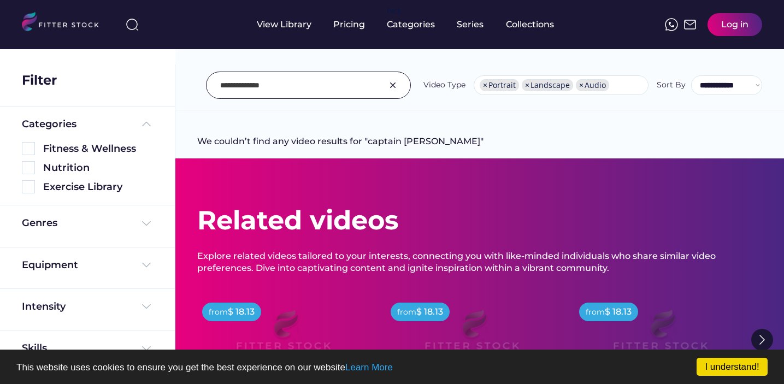
scroll to position [0, 0]
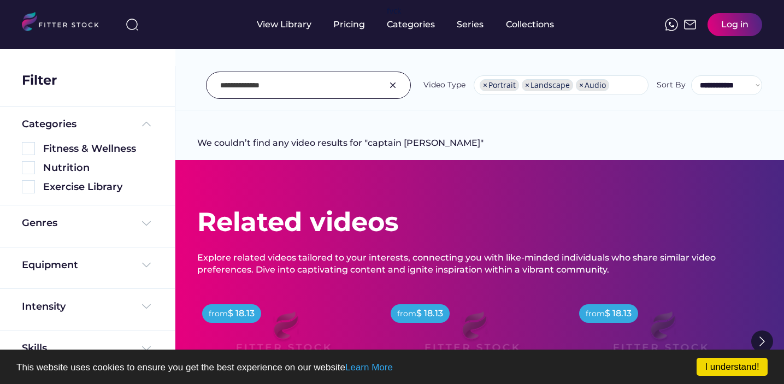
click at [261, 86] on input "input" at bounding box center [294, 85] width 149 height 23
click at [225, 87] on input "input" at bounding box center [294, 85] width 149 height 23
type input "**********"
drag, startPoint x: 282, startPoint y: 86, endPoint x: 207, endPoint y: 84, distance: 76.0
click at [207, 84] on div at bounding box center [308, 85] width 205 height 27
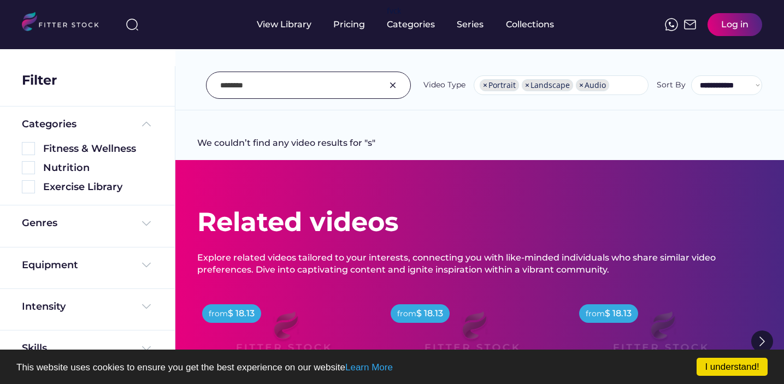
type input "********"
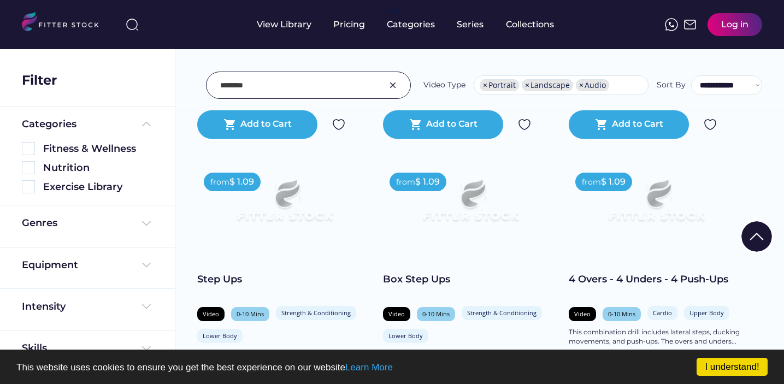
scroll to position [450, 0]
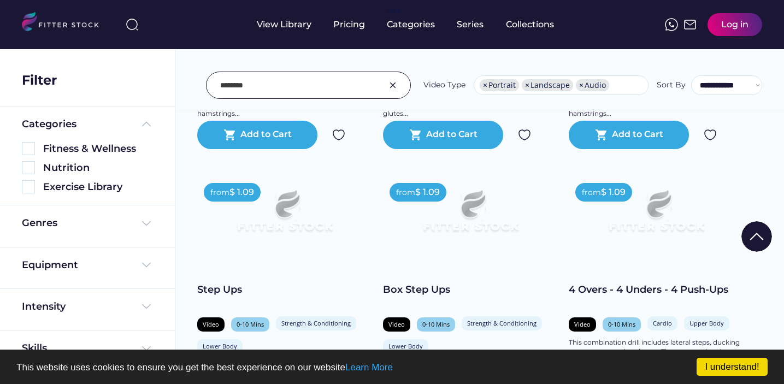
click at [314, 229] on img at bounding box center [285, 215] width 140 height 79
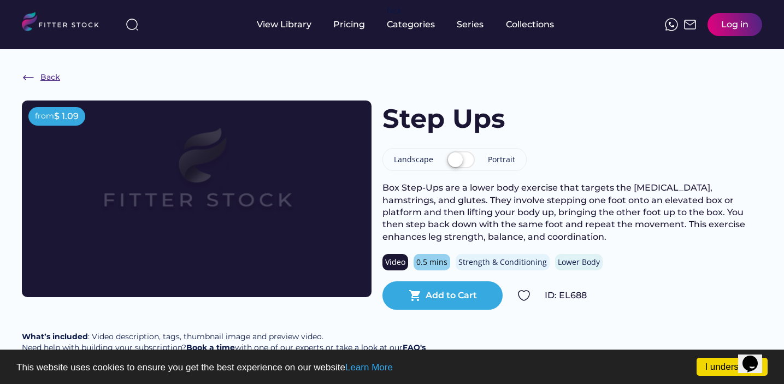
click at [27, 78] on img at bounding box center [28, 77] width 13 height 13
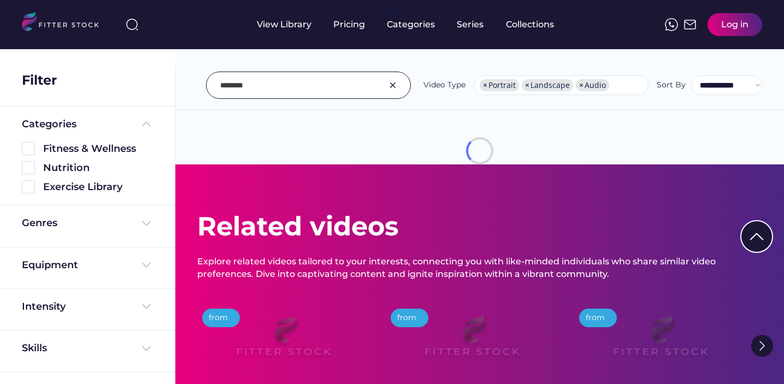
select select "**********"
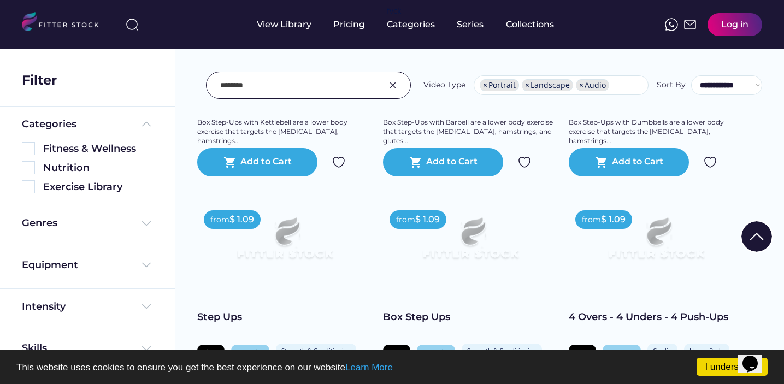
click at [259, 87] on input "input" at bounding box center [294, 85] width 149 height 23
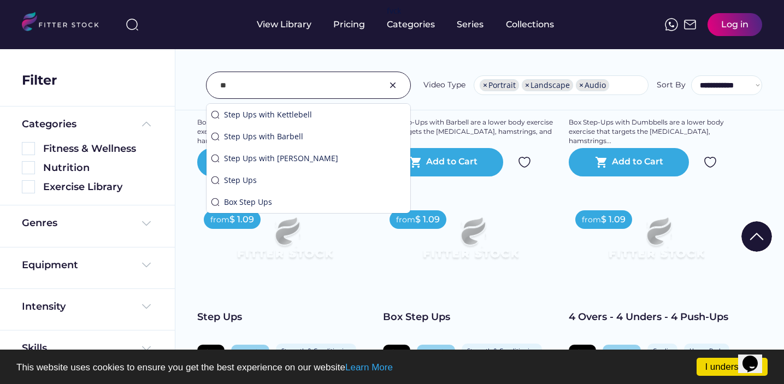
type input "*"
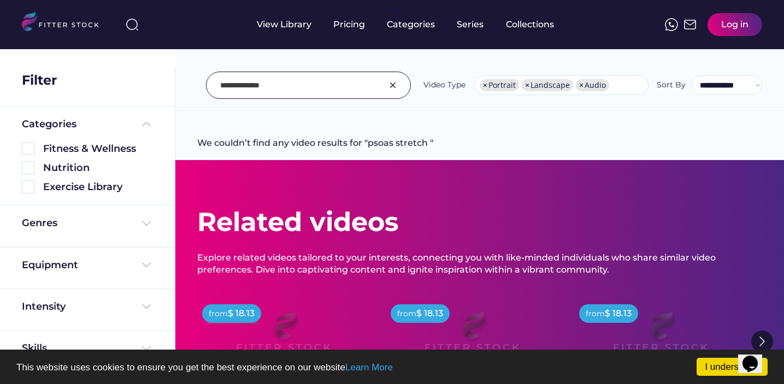
click at [240, 87] on input "input" at bounding box center [294, 85] width 149 height 23
type input "**********"
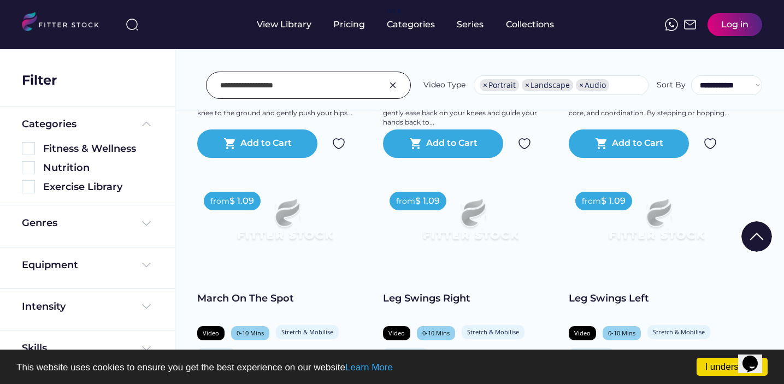
scroll to position [3745, 0]
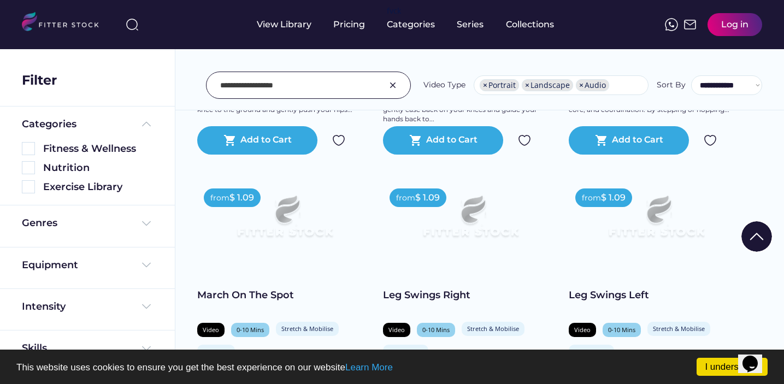
click at [285, 225] on img at bounding box center [285, 221] width 140 height 79
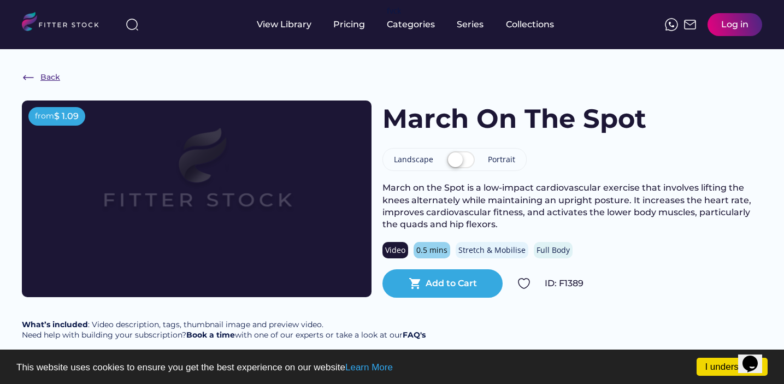
click at [47, 75] on div "Back" at bounding box center [50, 77] width 20 height 11
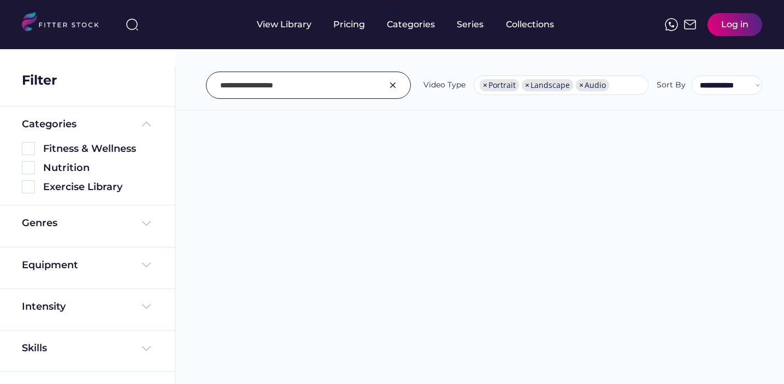
select select "**********"
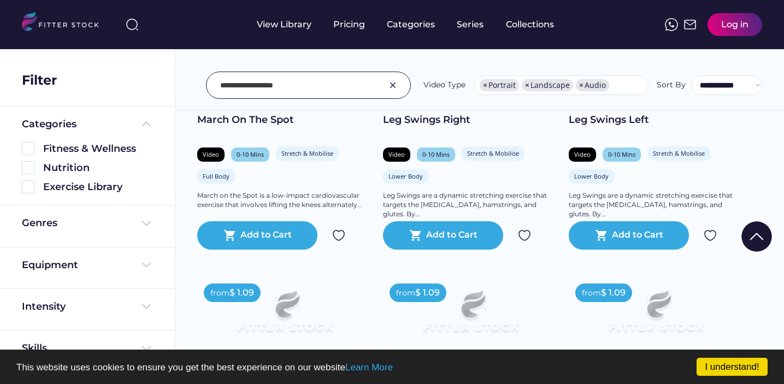
scroll to position [3913, 0]
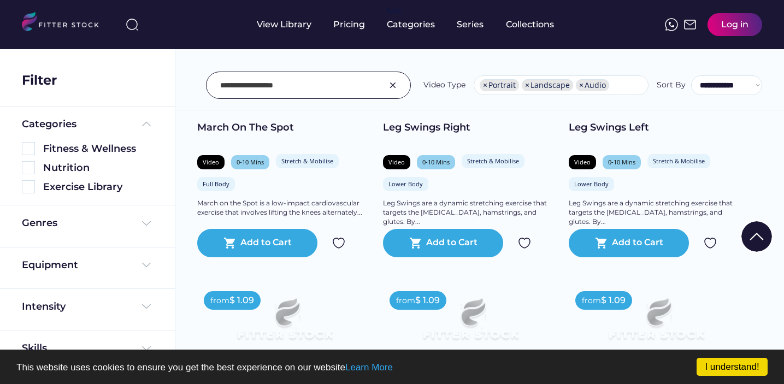
click at [292, 89] on input "input" at bounding box center [294, 85] width 149 height 23
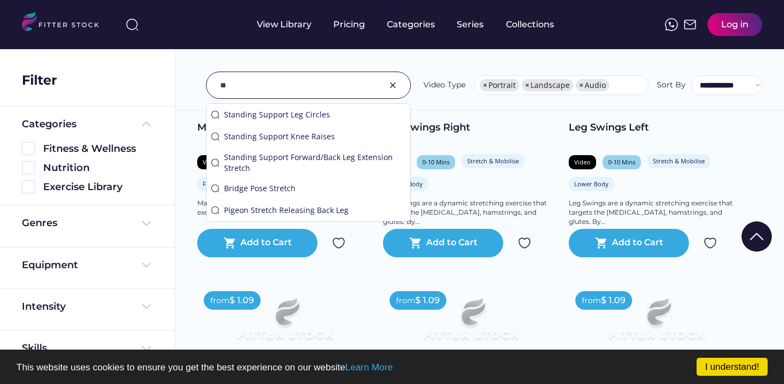
type input "*"
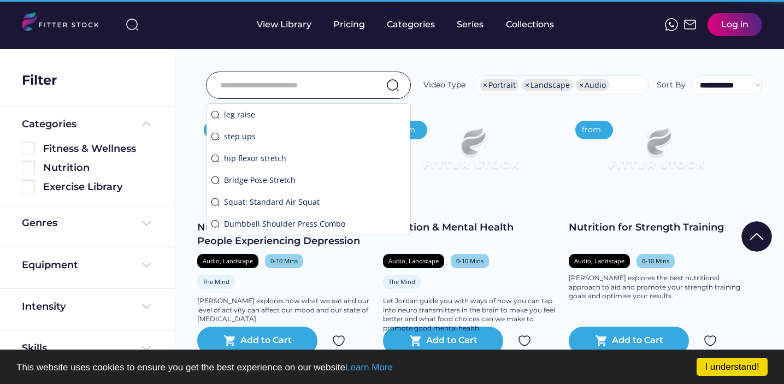
scroll to position [8030, 0]
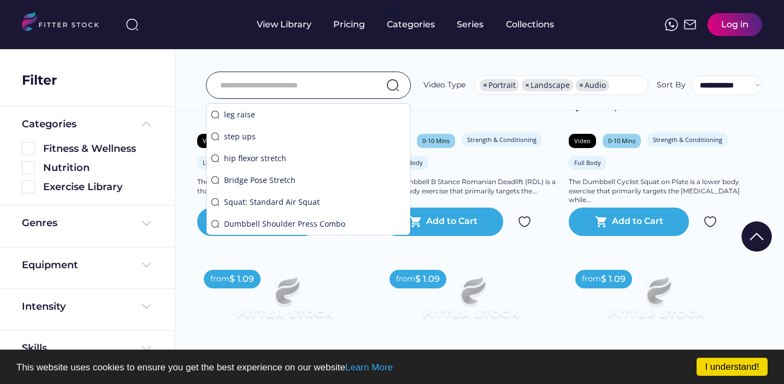
click at [272, 84] on input "input" at bounding box center [294, 85] width 149 height 23
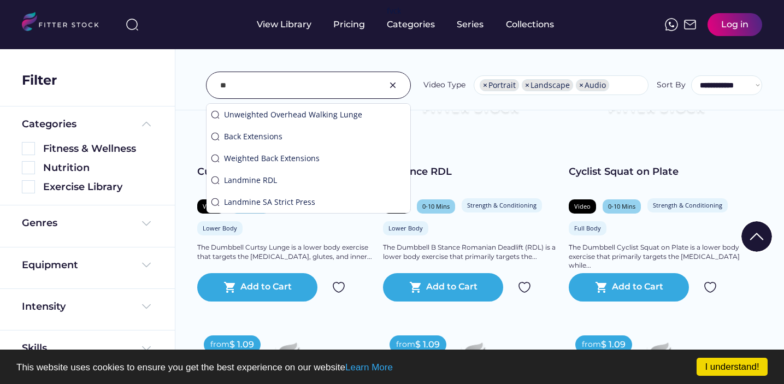
scroll to position [8096, 0]
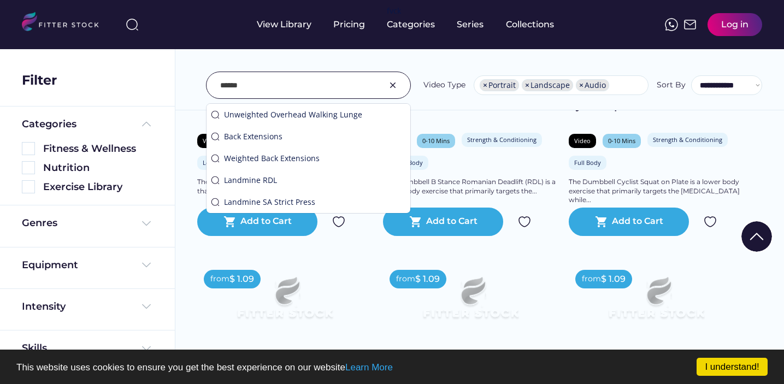
type input "******"
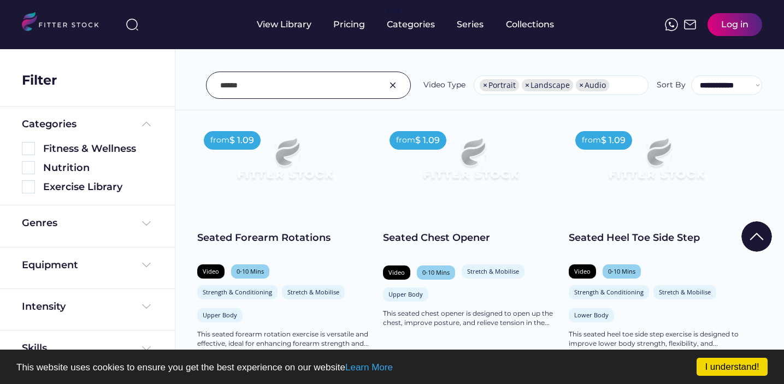
scroll to position [4244, 0]
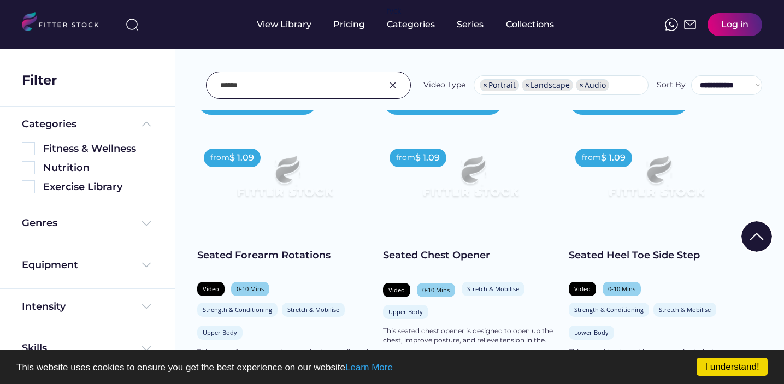
click at [648, 210] on img at bounding box center [656, 181] width 140 height 79
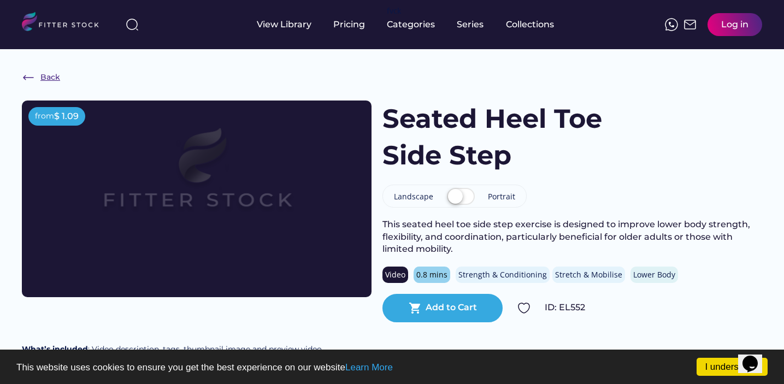
click at [31, 78] on img at bounding box center [28, 77] width 13 height 13
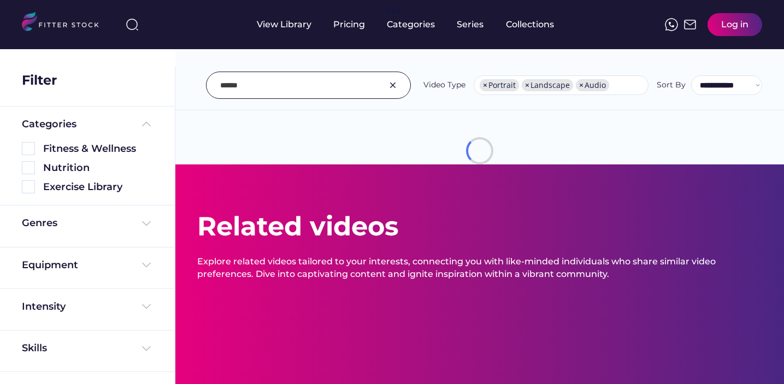
select select "**********"
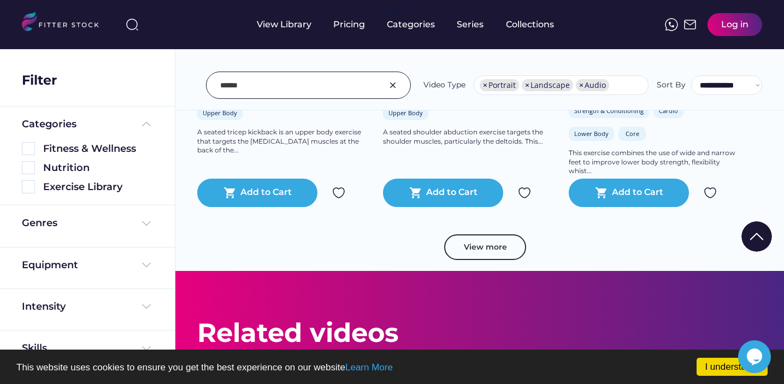
scroll to position [7085, 0]
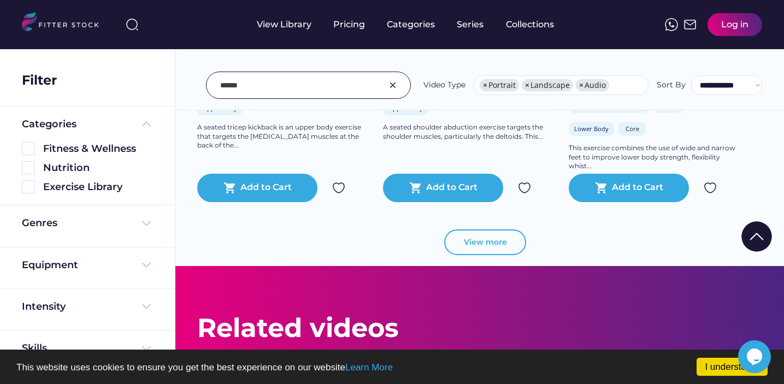
click at [481, 250] on button "View more" at bounding box center [485, 242] width 82 height 26
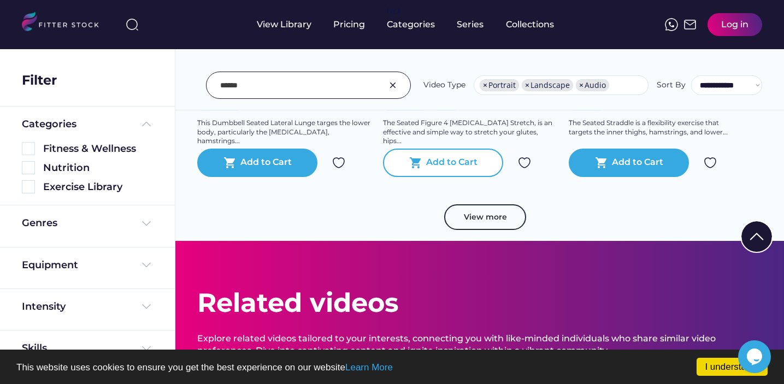
scroll to position [9132, 0]
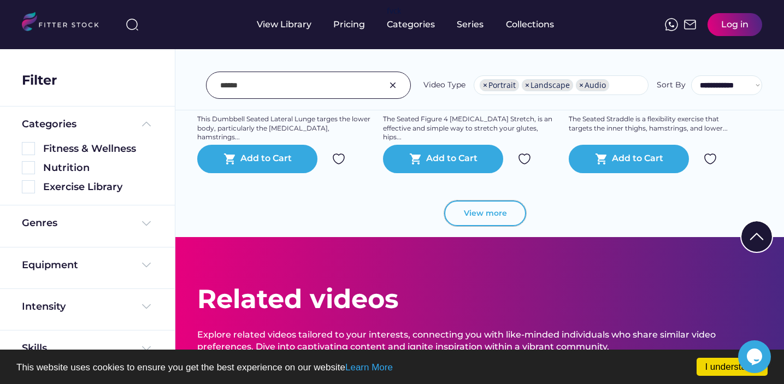
click at [485, 225] on button "View more" at bounding box center [485, 214] width 82 height 26
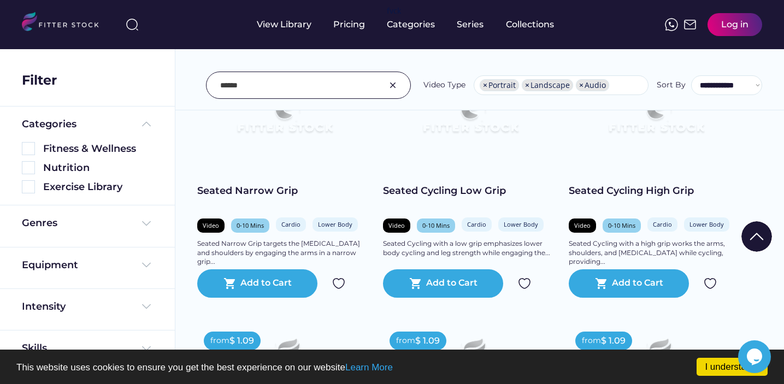
scroll to position [10044, 0]
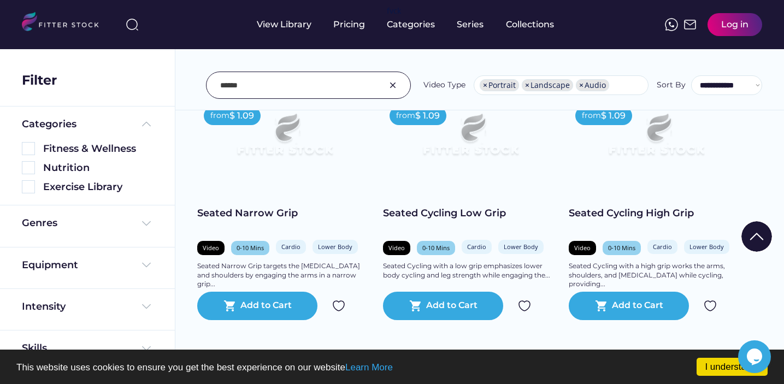
drag, startPoint x: 249, startPoint y: 87, endPoint x: 211, endPoint y: 86, distance: 37.7
click at [211, 86] on div at bounding box center [308, 85] width 205 height 27
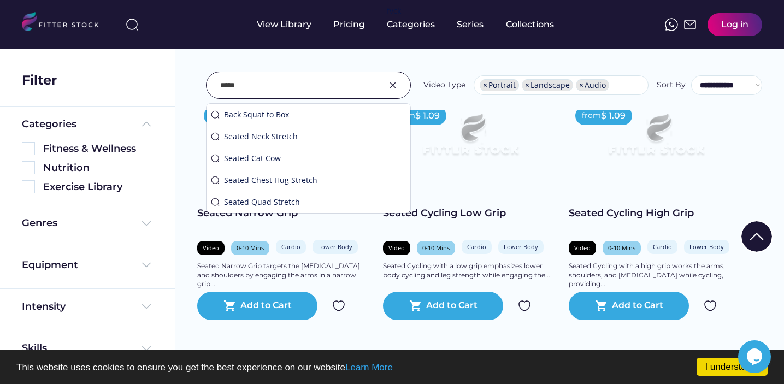
type input "*****"
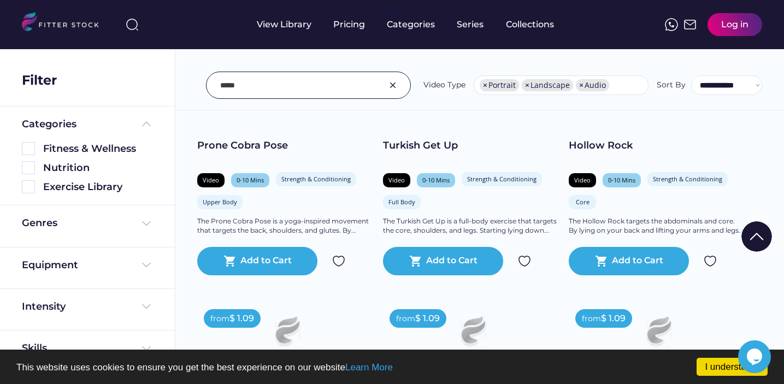
scroll to position [8666, 0]
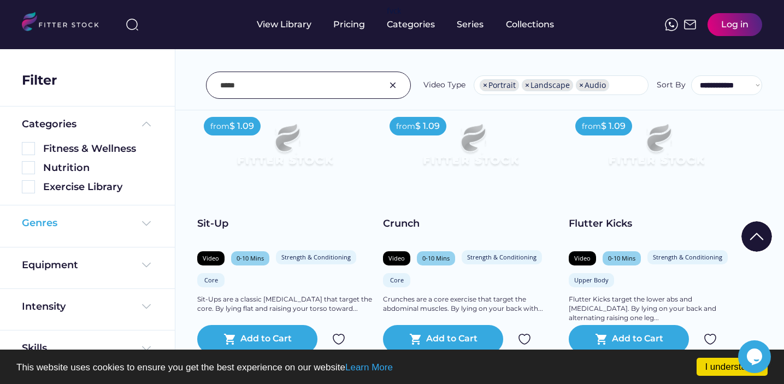
click at [141, 223] on img at bounding box center [146, 223] width 13 height 13
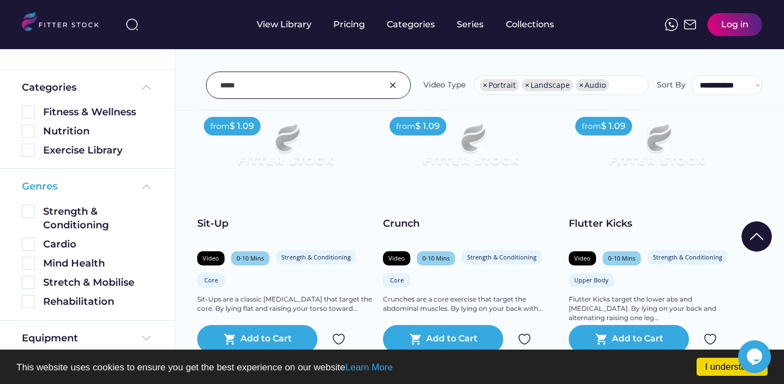
scroll to position [40, 0]
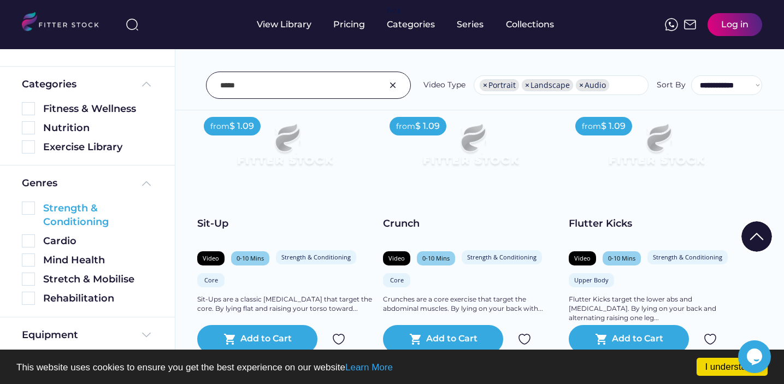
click at [26, 207] on img at bounding box center [28, 208] width 13 height 13
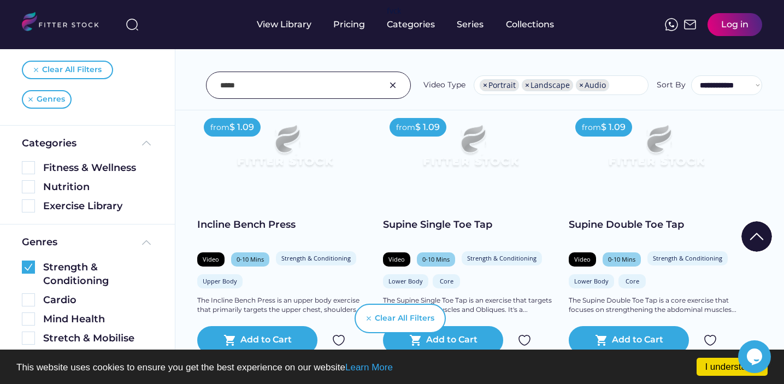
scroll to position [518, 0]
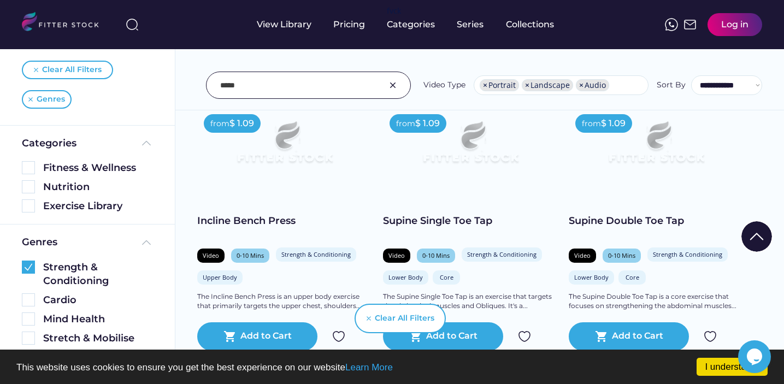
click at [467, 157] on img at bounding box center [470, 147] width 140 height 79
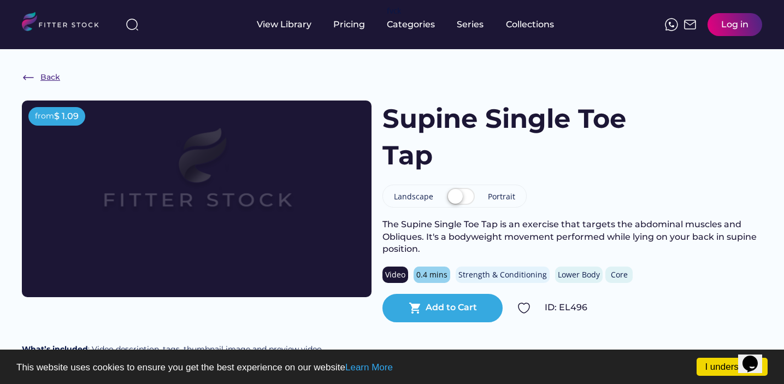
click at [48, 79] on div "Back" at bounding box center [50, 77] width 20 height 11
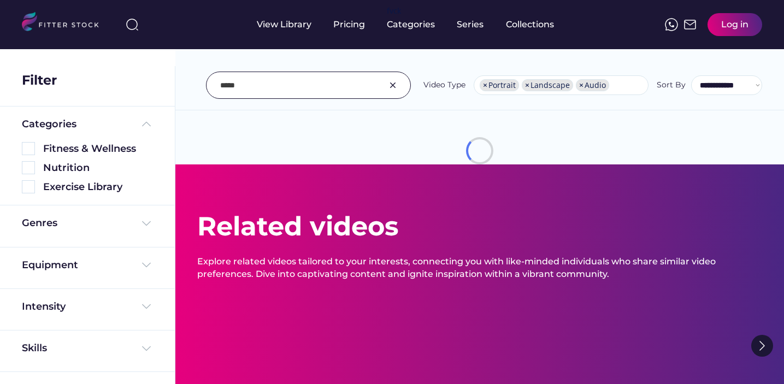
select select "**********"
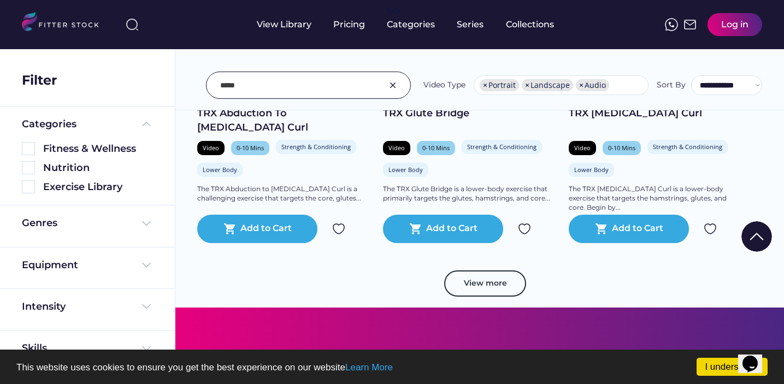
scroll to position [2002, 0]
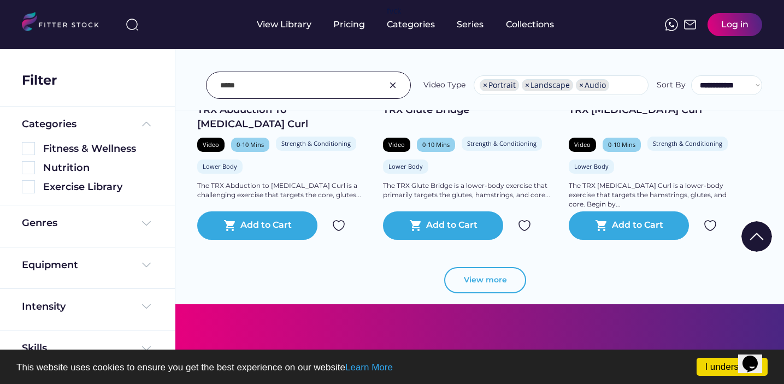
click at [496, 279] on button "View more" at bounding box center [485, 280] width 82 height 26
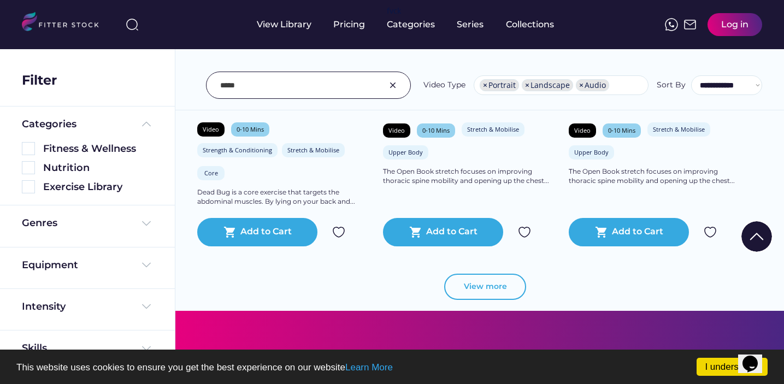
scroll to position [3910, 0]
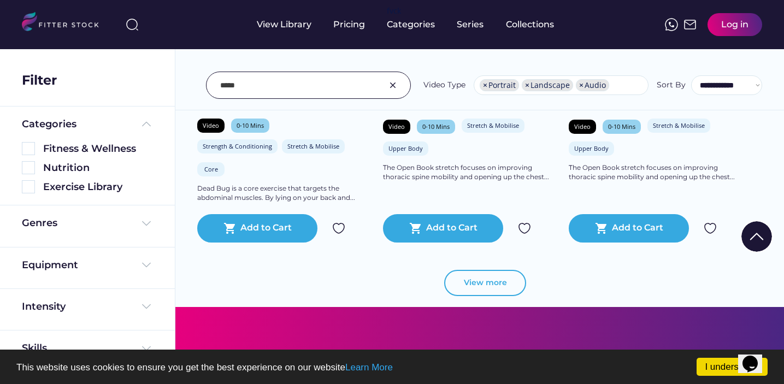
click at [486, 291] on button "View more" at bounding box center [485, 283] width 82 height 26
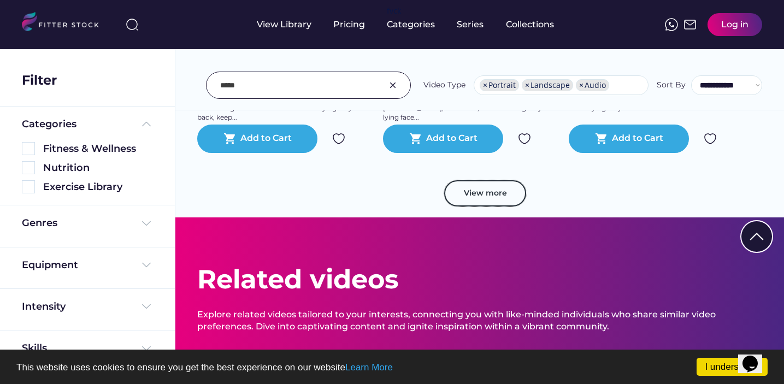
scroll to position [5899, 0]
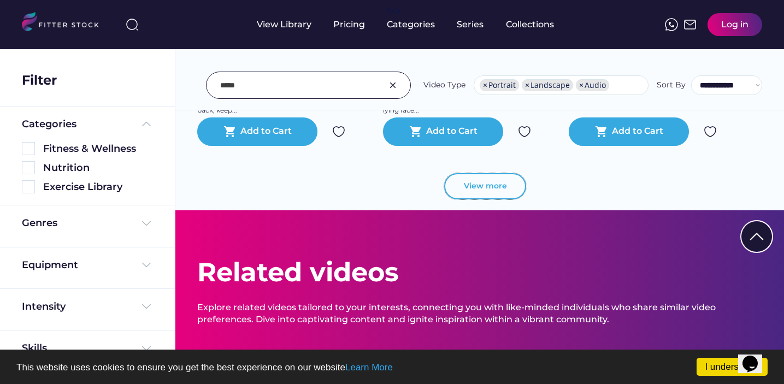
click at [482, 191] on button "View more" at bounding box center [485, 186] width 82 height 26
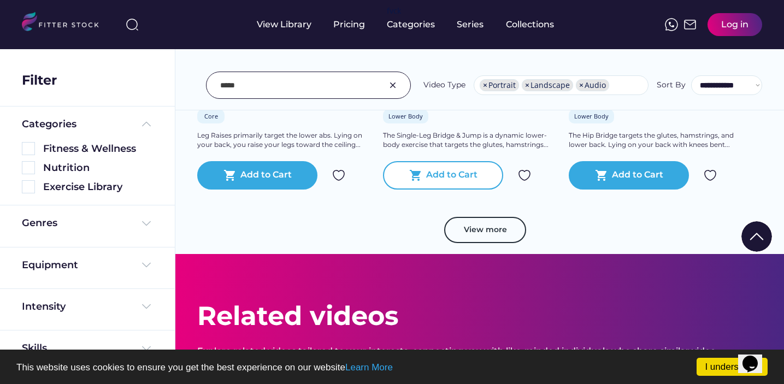
scroll to position [7749, 0]
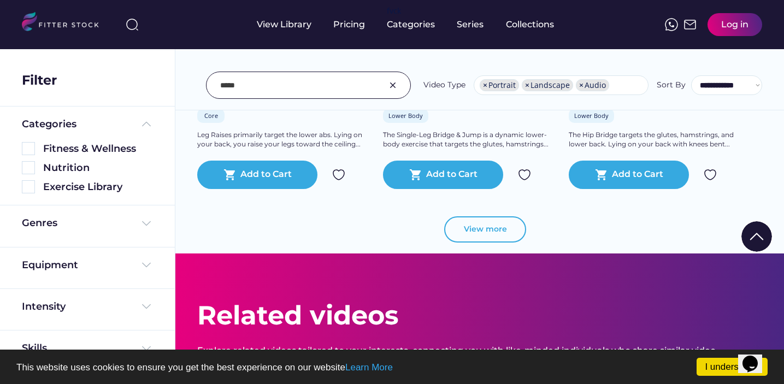
click at [481, 223] on button "View more" at bounding box center [485, 229] width 82 height 26
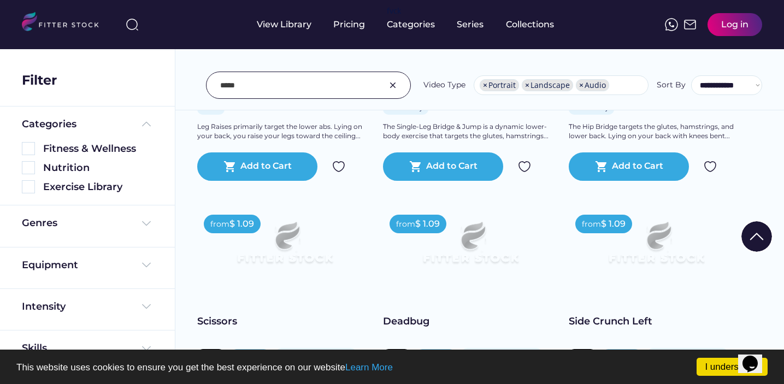
scroll to position [7762, 0]
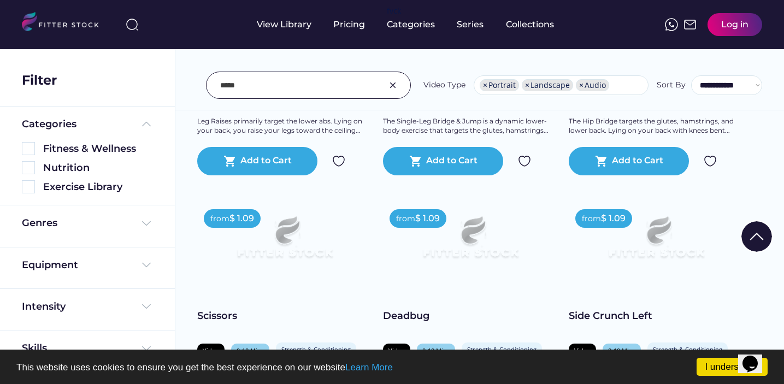
click at [581, 86] on span "×" at bounding box center [581, 85] width 4 height 8
select select "**********"
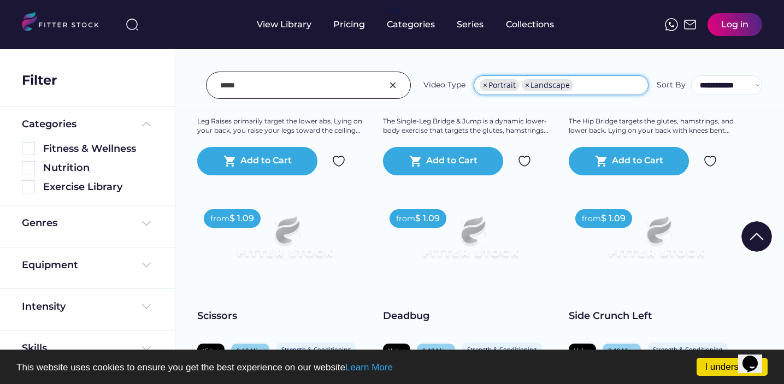
click at [594, 85] on ul "× Portrait × Landscape" at bounding box center [561, 84] width 174 height 17
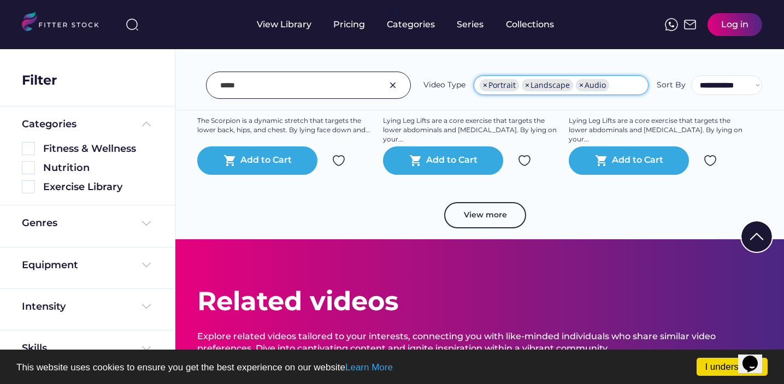
scroll to position [9656, 0]
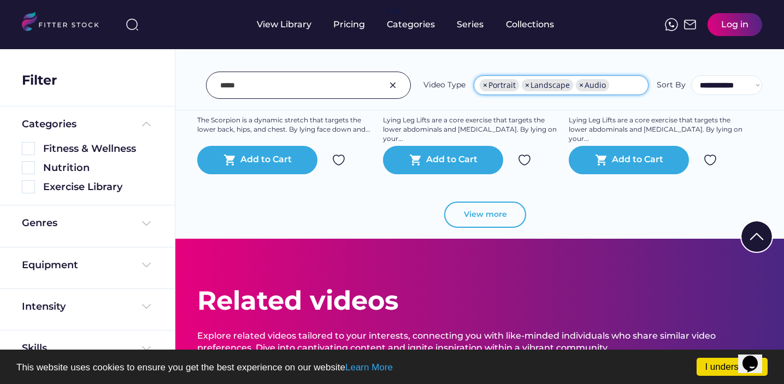
click at [488, 213] on button "View more" at bounding box center [485, 215] width 82 height 26
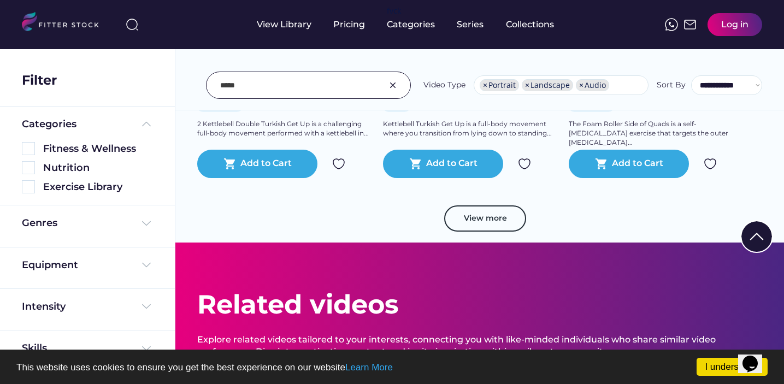
scroll to position [11562, 0]
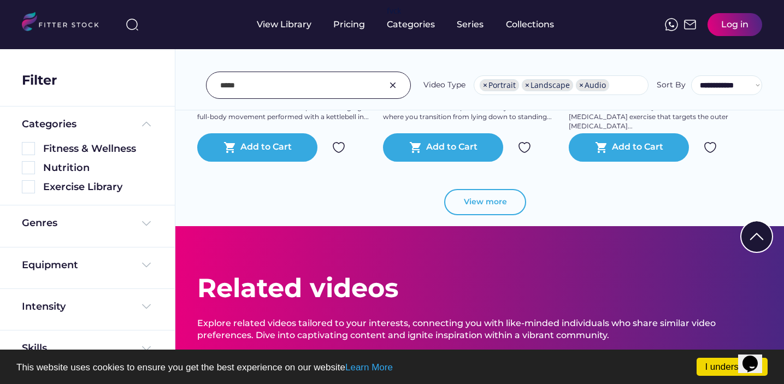
click at [481, 199] on button "View more" at bounding box center [485, 202] width 82 height 26
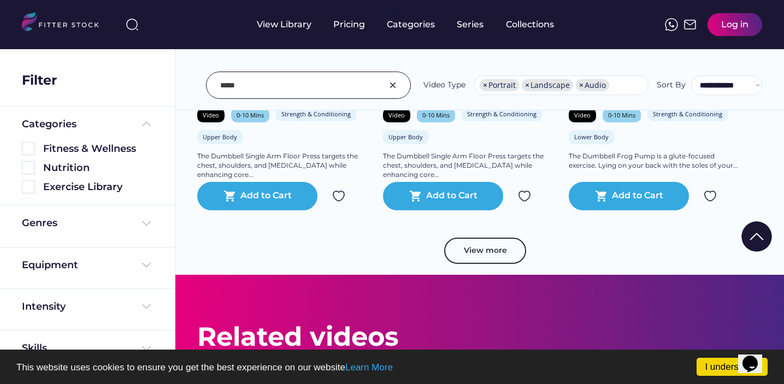
scroll to position [13412, 0]
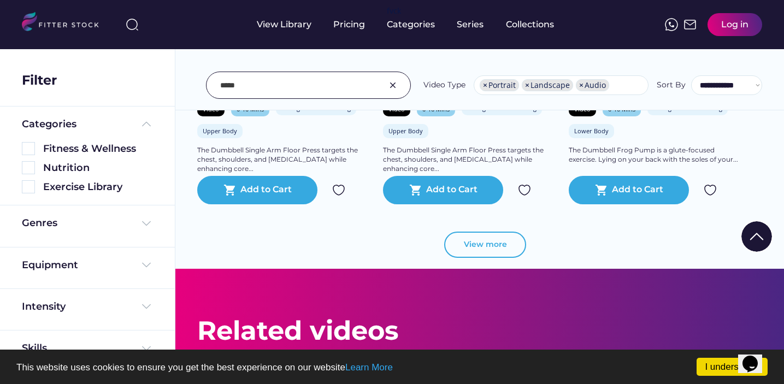
click at [495, 241] on button "View more" at bounding box center [485, 245] width 82 height 26
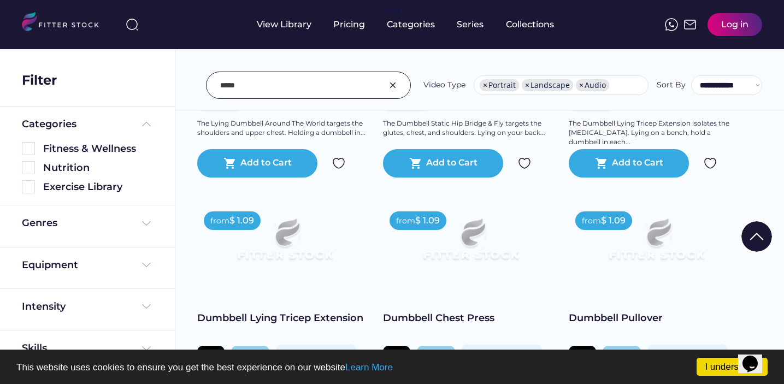
scroll to position [11807, 0]
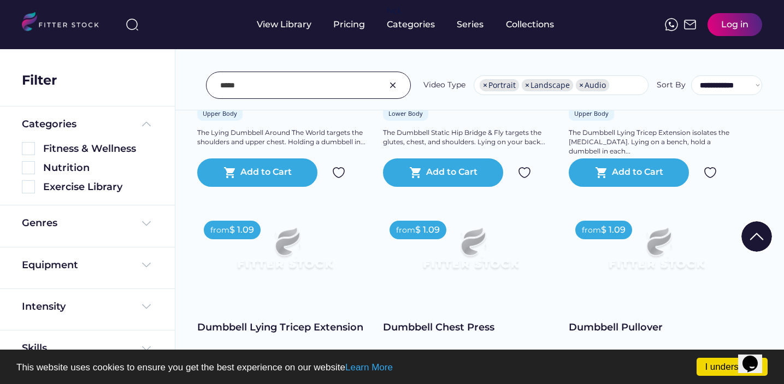
click at [264, 87] on input "input" at bounding box center [294, 85] width 149 height 23
type input "*"
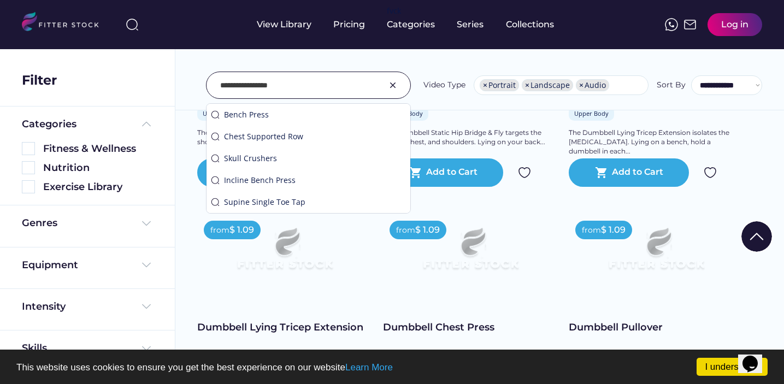
type input "**********"
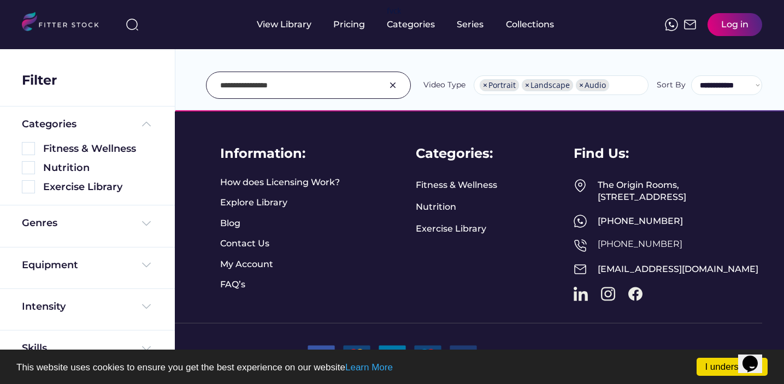
scroll to position [0, 0]
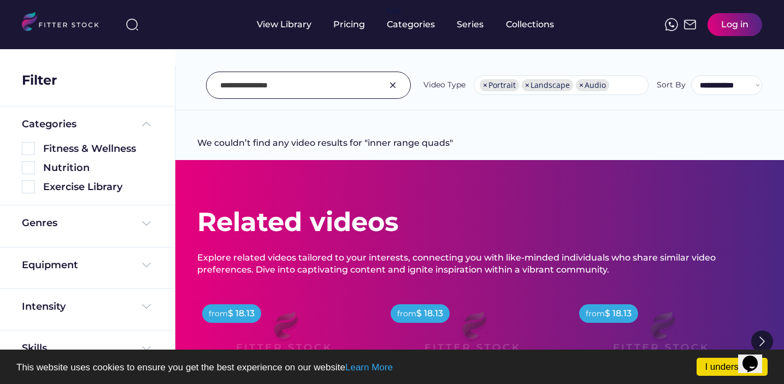
drag, startPoint x: 291, startPoint y: 86, endPoint x: 219, endPoint y: 88, distance: 71.6
click at [219, 88] on div at bounding box center [308, 85] width 205 height 27
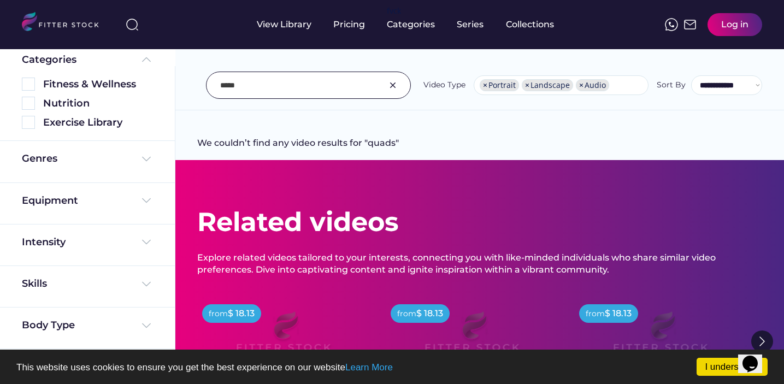
scroll to position [71, 0]
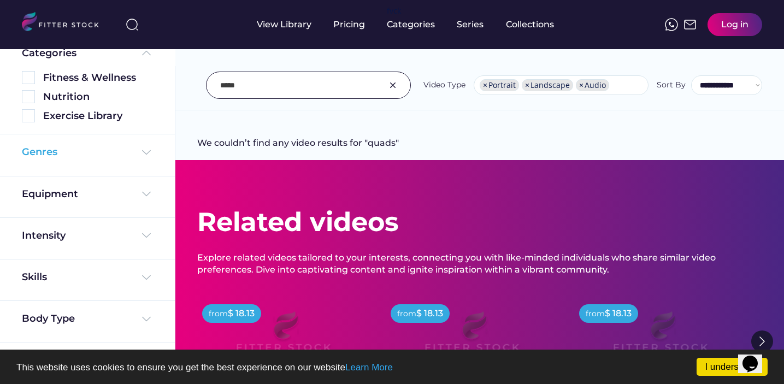
type input "*****"
click at [144, 155] on img at bounding box center [146, 152] width 13 height 13
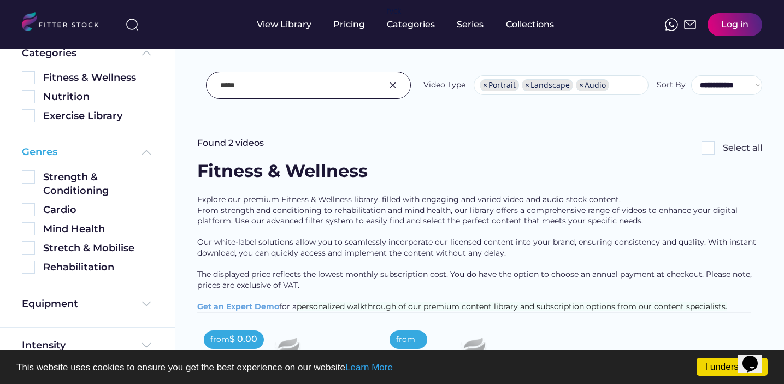
click at [33, 175] on img at bounding box center [28, 176] width 13 height 13
click at [30, 174] on img at bounding box center [28, 176] width 13 height 13
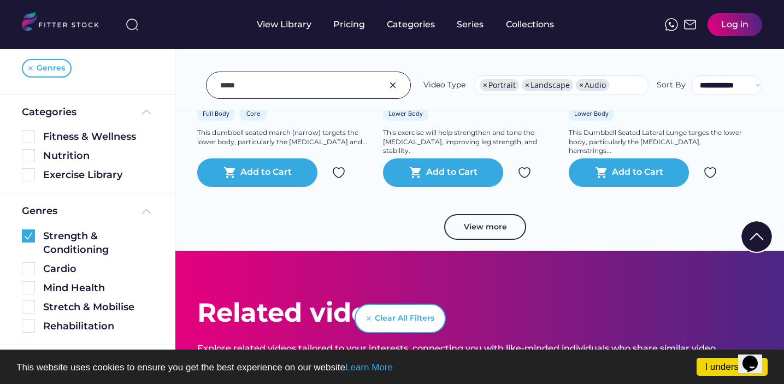
scroll to position [2530, 0]
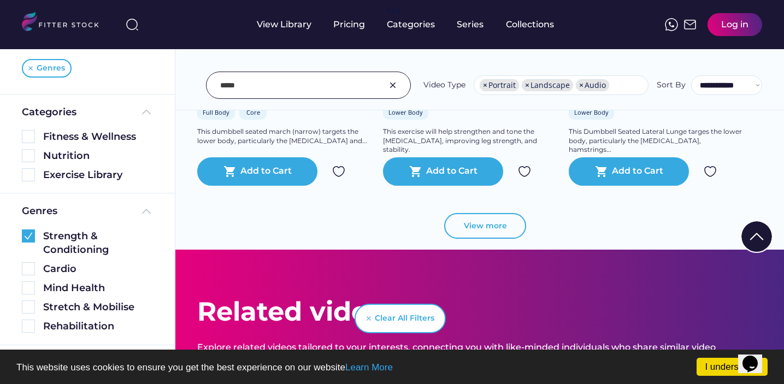
click at [499, 237] on button "View more" at bounding box center [485, 226] width 82 height 26
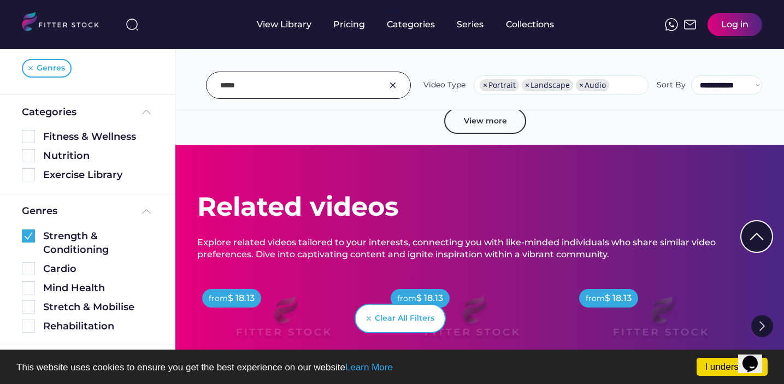
scroll to position [4656, 0]
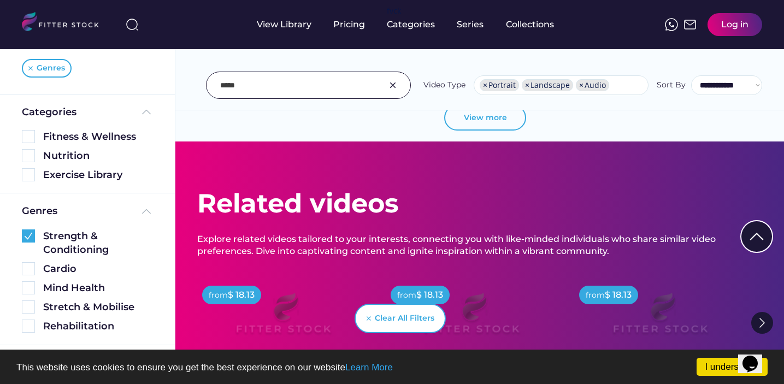
click at [487, 123] on button "View more" at bounding box center [485, 118] width 82 height 26
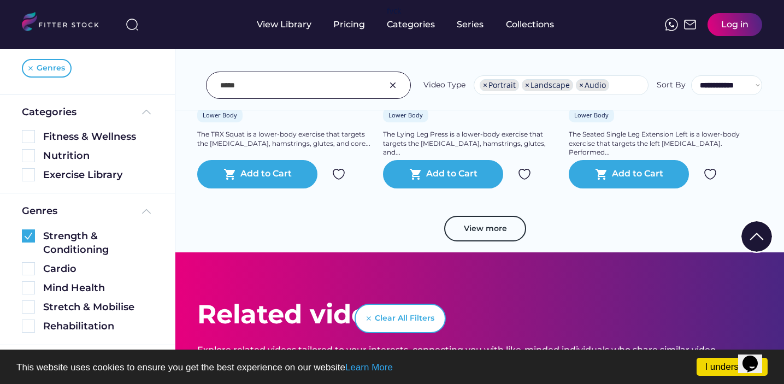
scroll to position [6454, 0]
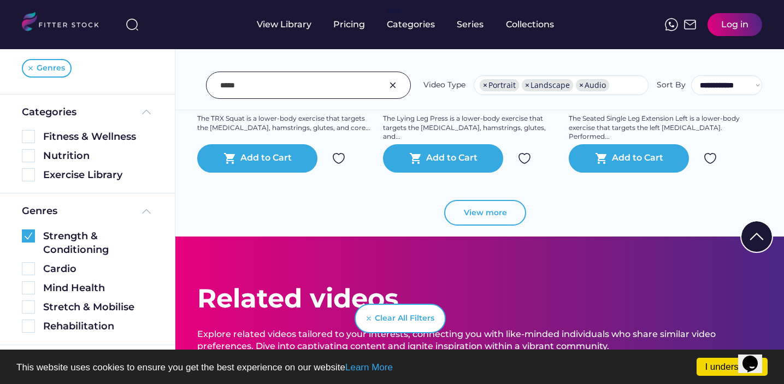
click at [471, 217] on button "View more" at bounding box center [485, 213] width 82 height 26
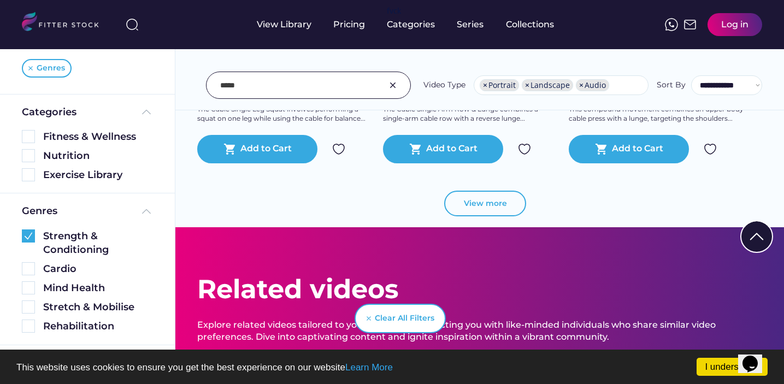
scroll to position [8425, 0]
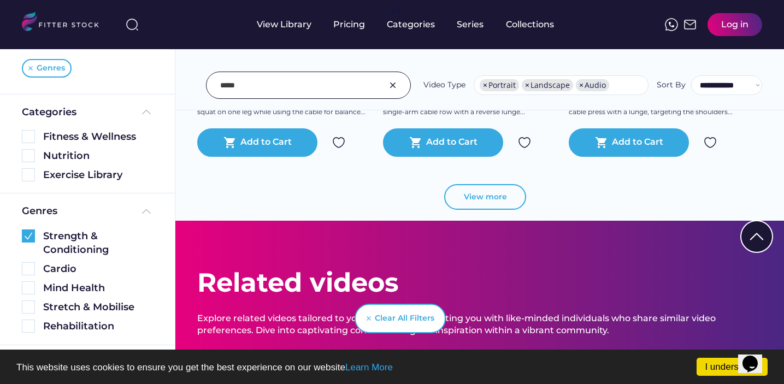
click at [476, 210] on button "View more" at bounding box center [485, 197] width 82 height 26
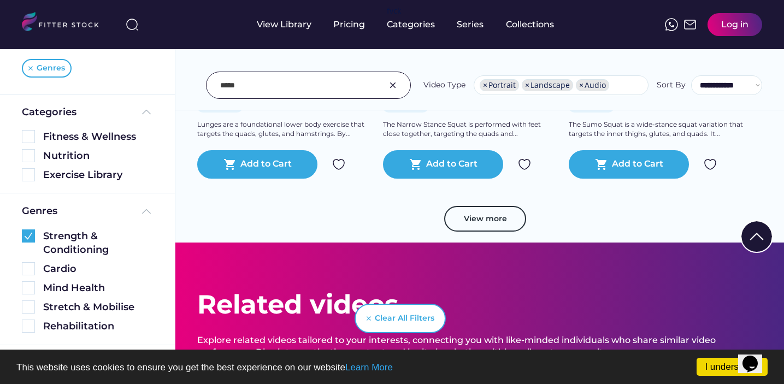
scroll to position [10337, 0]
